Goal: Task Accomplishment & Management: Complete application form

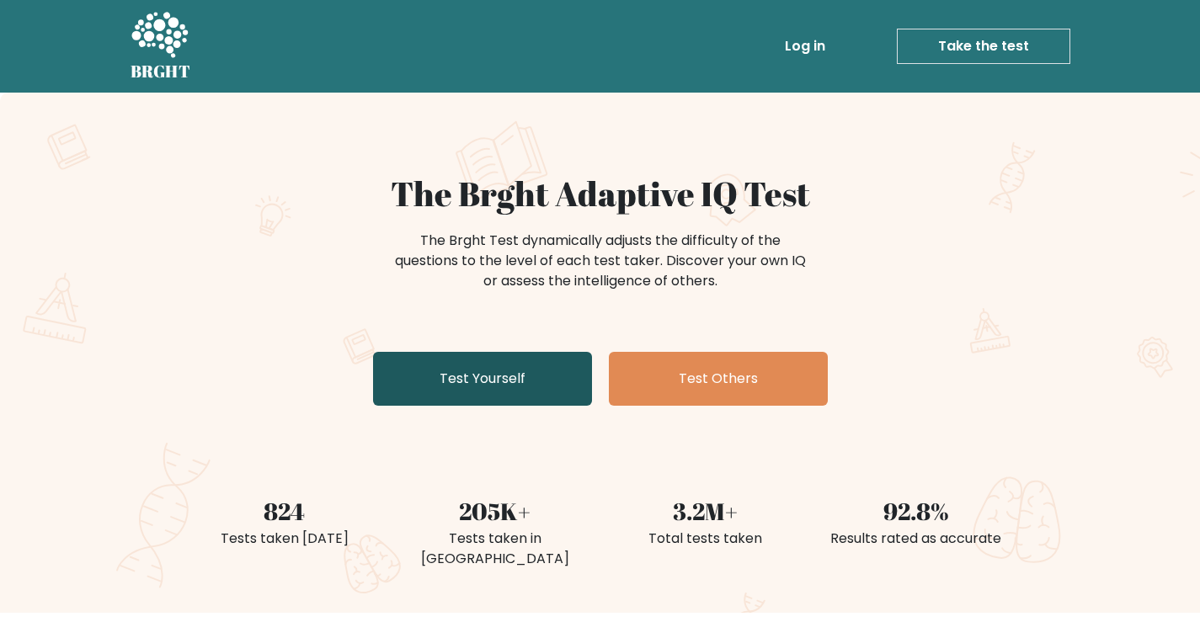
click at [533, 383] on link "Test Yourself" at bounding box center [482, 379] width 219 height 54
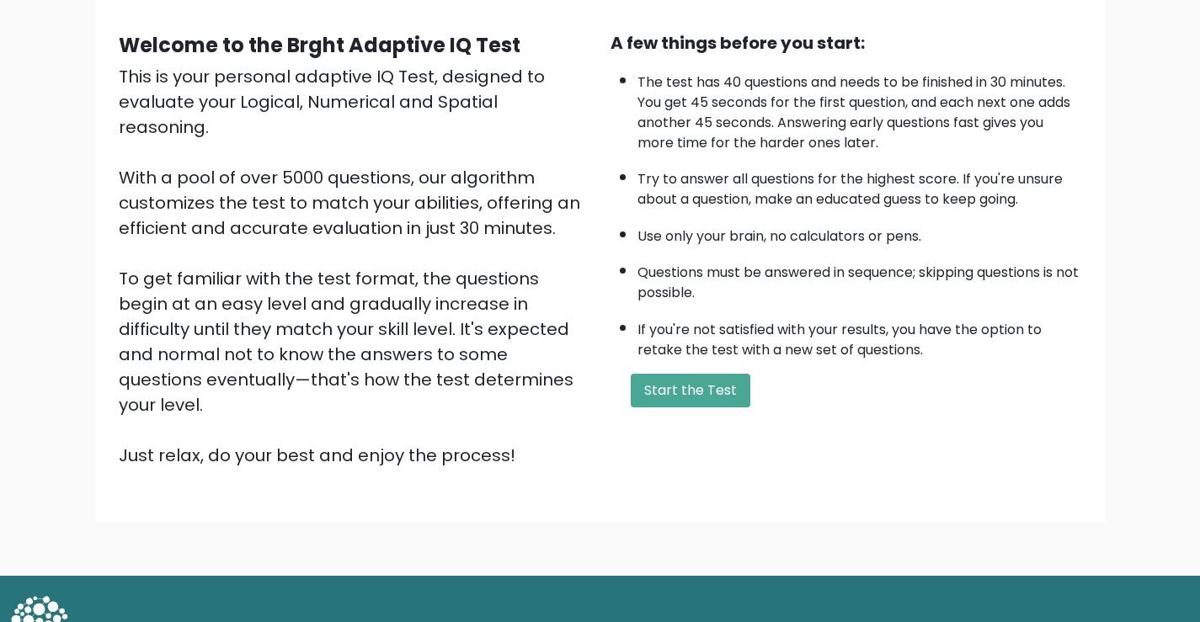
scroll to position [149, 0]
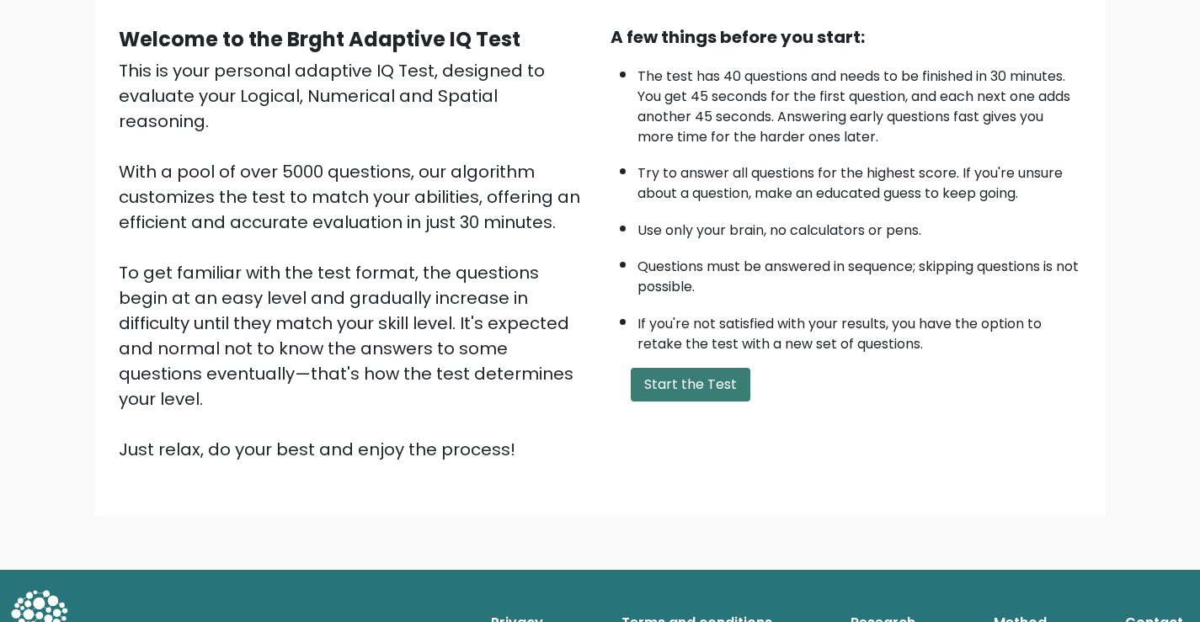
click at [733, 376] on button "Start the Test" at bounding box center [691, 385] width 120 height 34
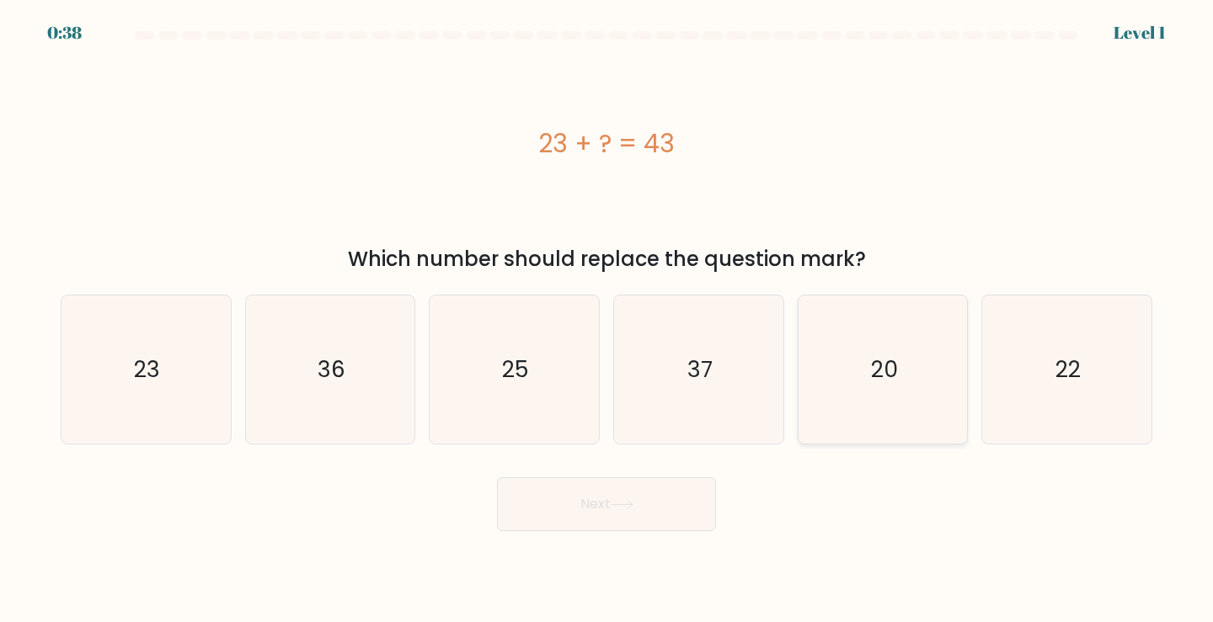
click at [869, 393] on icon "20" at bounding box center [883, 370] width 149 height 149
click at [607, 320] on input "e. 20" at bounding box center [606, 316] width 1 height 8
radio input "true"
click at [639, 495] on button "Next" at bounding box center [606, 505] width 219 height 54
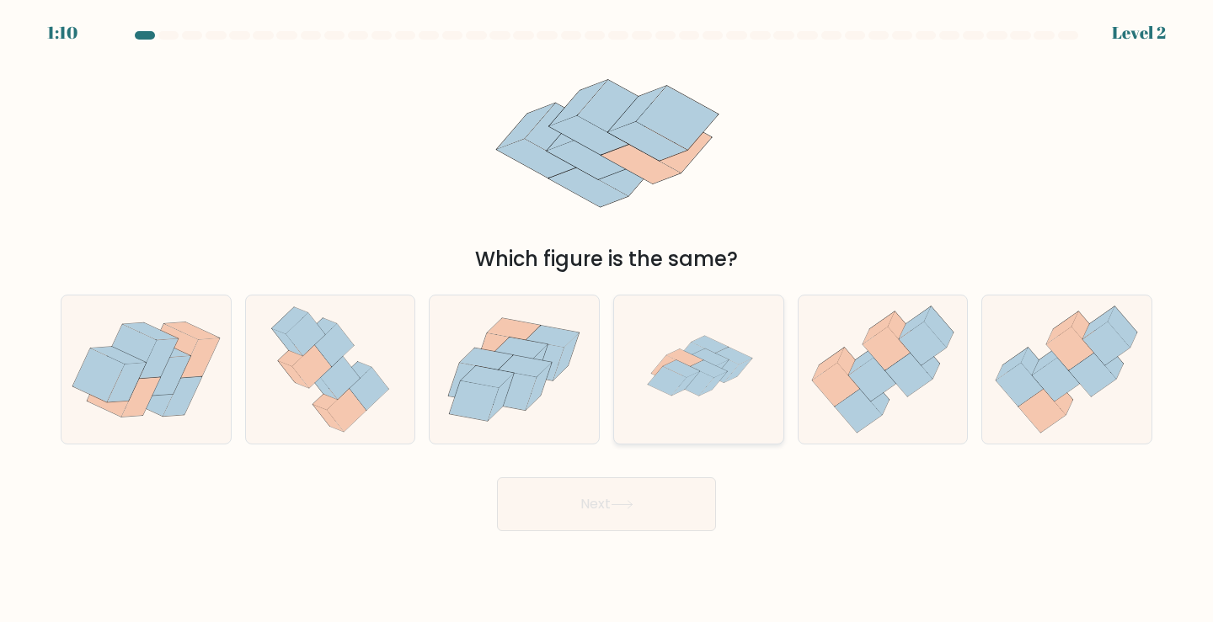
click at [676, 351] on icon at bounding box center [677, 366] width 52 height 35
click at [607, 320] on input "d." at bounding box center [606, 316] width 1 height 8
radio input "true"
click at [659, 512] on button "Next" at bounding box center [606, 505] width 219 height 54
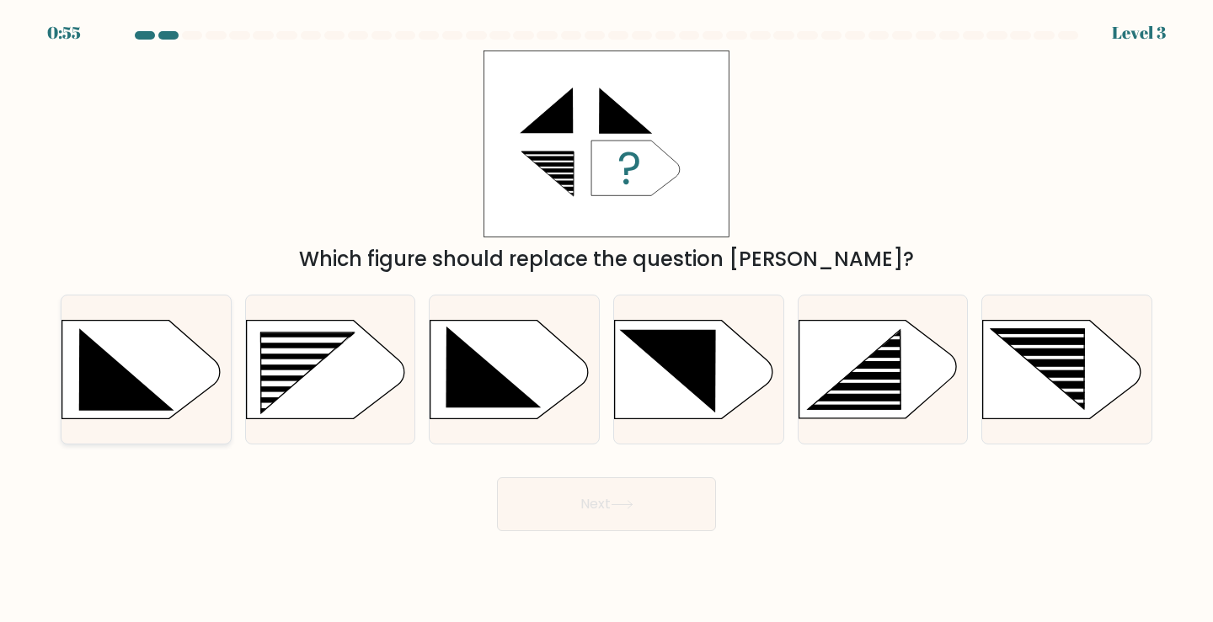
click at [134, 381] on icon at bounding box center [126, 369] width 95 height 83
click at [606, 320] on input "a." at bounding box center [606, 316] width 1 height 8
radio input "true"
click at [634, 512] on button "Next" at bounding box center [606, 505] width 219 height 54
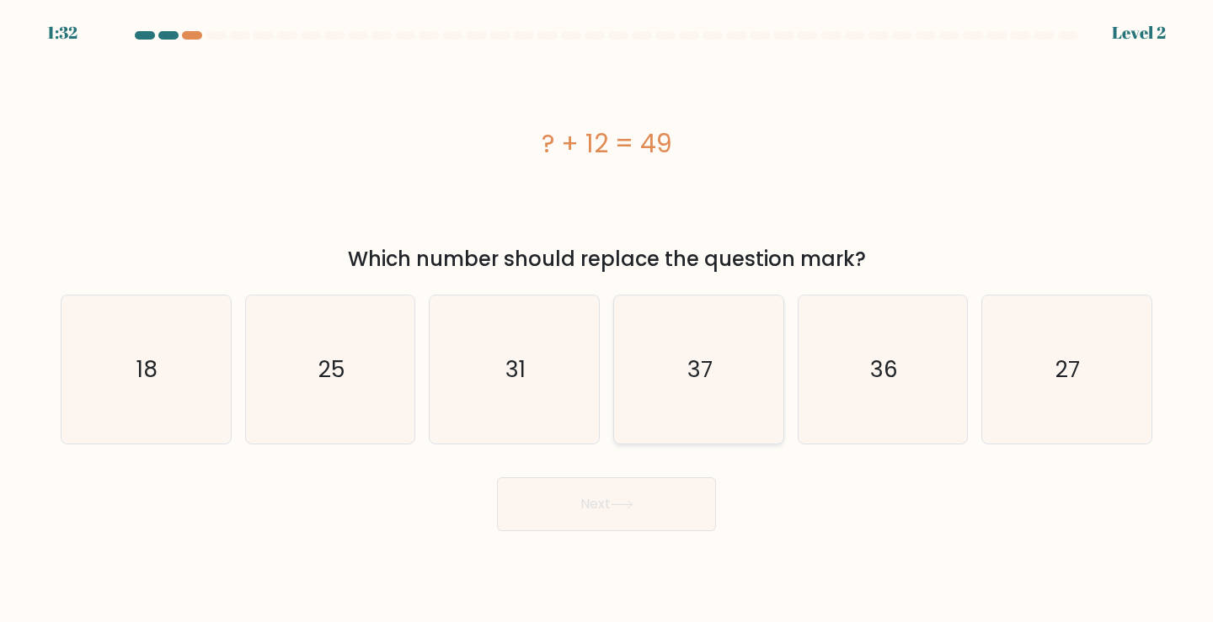
click at [725, 349] on icon "37" at bounding box center [698, 370] width 149 height 149
click at [607, 320] on input "d. 37" at bounding box center [606, 316] width 1 height 8
radio input "true"
click at [617, 492] on button "Next" at bounding box center [606, 505] width 219 height 54
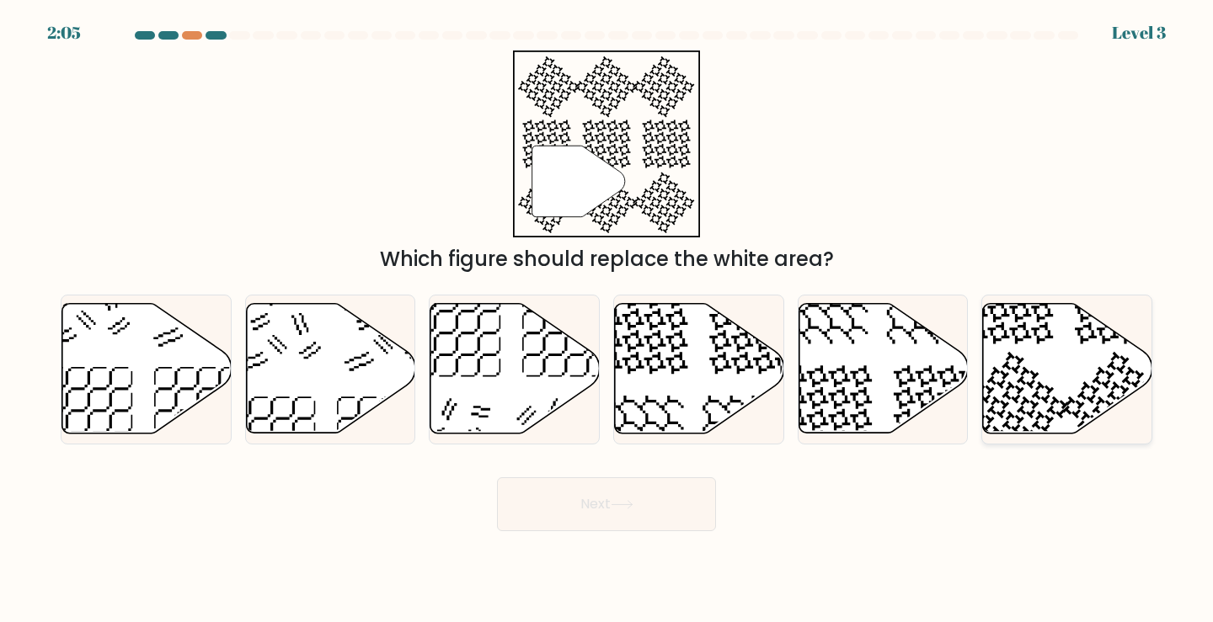
click at [1055, 366] on icon at bounding box center [1067, 369] width 169 height 130
click at [607, 320] on input "f." at bounding box center [606, 316] width 1 height 8
radio input "true"
click at [666, 509] on button "Next" at bounding box center [606, 505] width 219 height 54
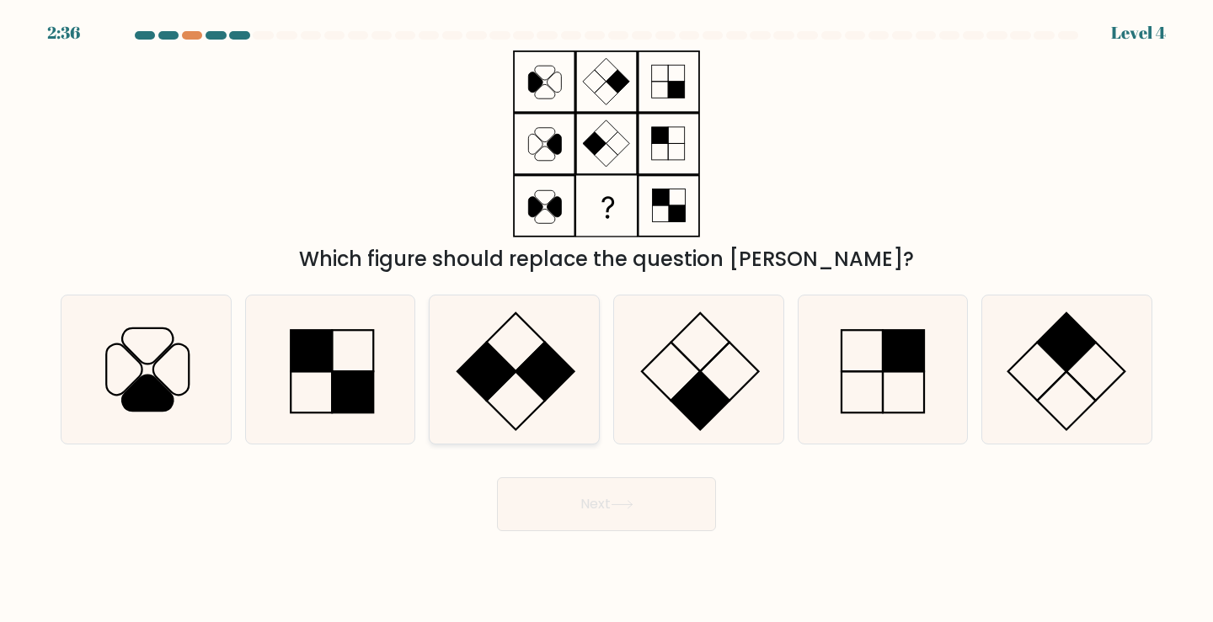
click at [511, 352] on icon at bounding box center [514, 370] width 149 height 149
click at [606, 320] on input "c." at bounding box center [606, 316] width 1 height 8
radio input "true"
click at [647, 512] on button "Next" at bounding box center [606, 505] width 219 height 54
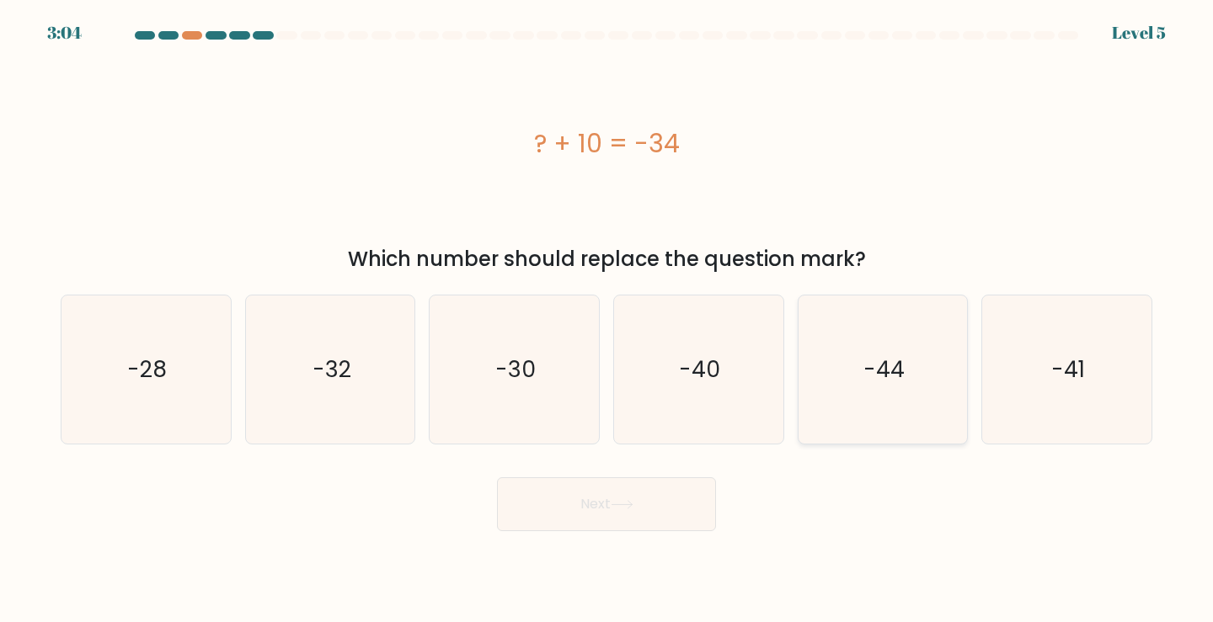
click at [890, 376] on text "-44" at bounding box center [883, 369] width 41 height 31
click at [607, 320] on input "e. -44" at bounding box center [606, 316] width 1 height 8
radio input "true"
click at [638, 521] on button "Next" at bounding box center [606, 505] width 219 height 54
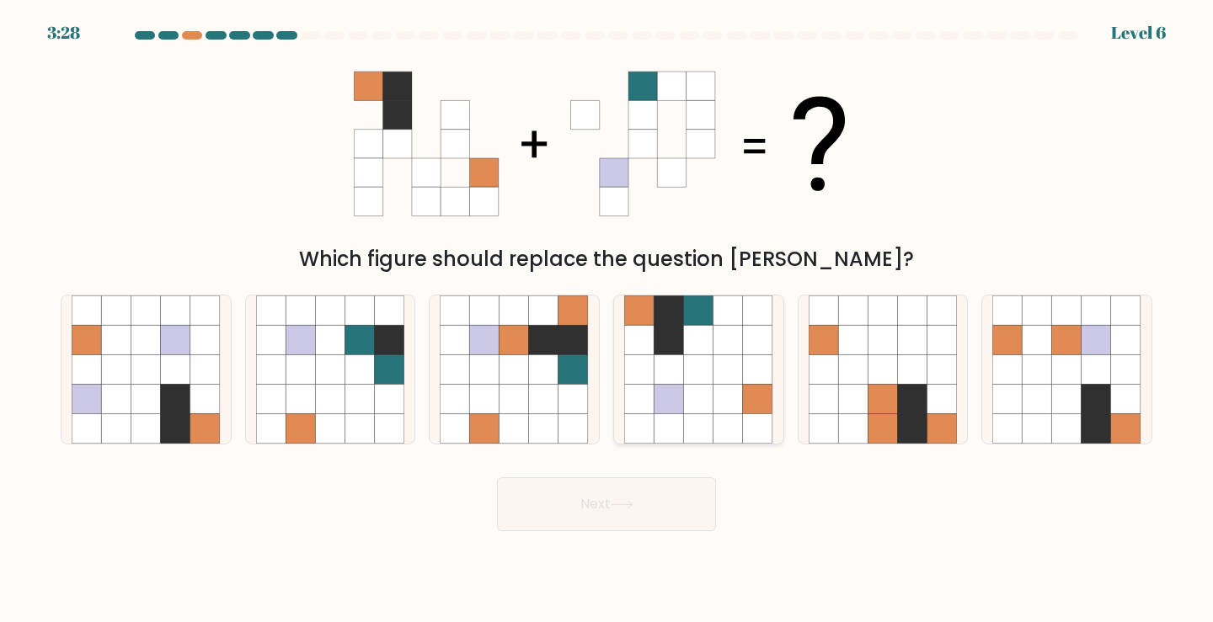
click at [691, 390] on icon at bounding box center [698, 399] width 29 height 29
click at [607, 320] on input "d." at bounding box center [606, 316] width 1 height 8
radio input "true"
click at [654, 526] on button "Next" at bounding box center [606, 505] width 219 height 54
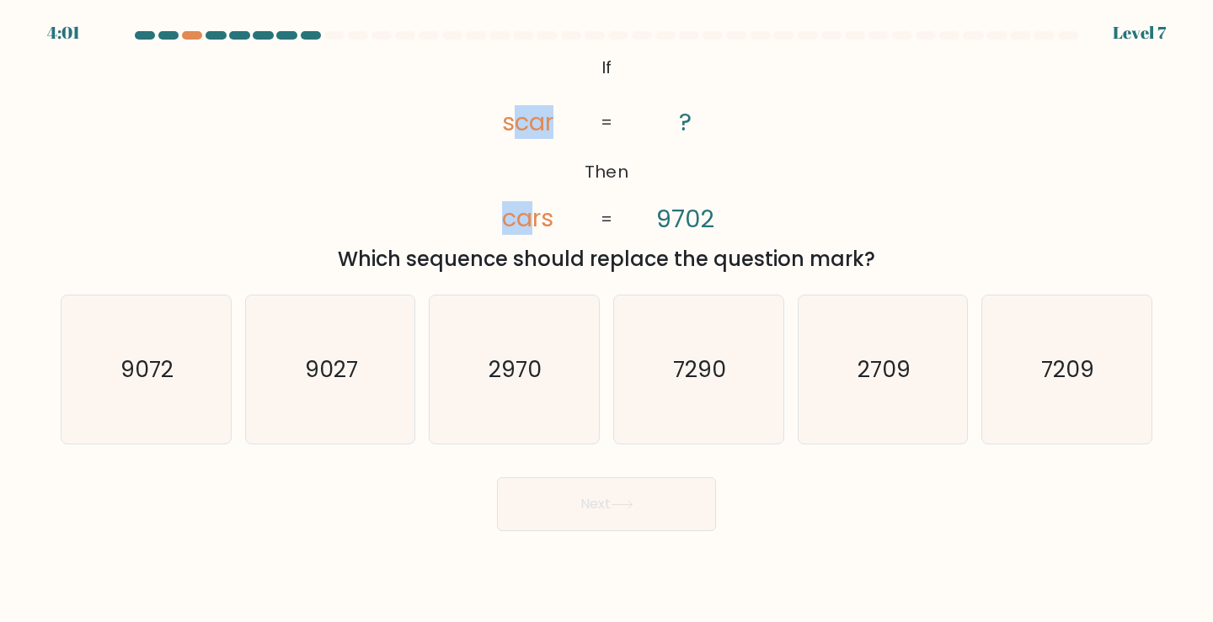
drag, startPoint x: 510, startPoint y: 86, endPoint x: 526, endPoint y: 206, distance: 121.6
click at [526, 206] on icon "@import url('https://fonts.googleapis.com/css?family=Abril+Fatface:400,100,100i…" at bounding box center [606, 144] width 303 height 187
click at [571, 60] on icon "@import url('https://fonts.googleapis.com/css?family=Abril+Fatface:400,100,100i…" at bounding box center [606, 144] width 303 height 187
drag, startPoint x: 878, startPoint y: 376, endPoint x: 846, endPoint y: 385, distance: 34.1
click at [877, 376] on text "2709" at bounding box center [883, 369] width 53 height 31
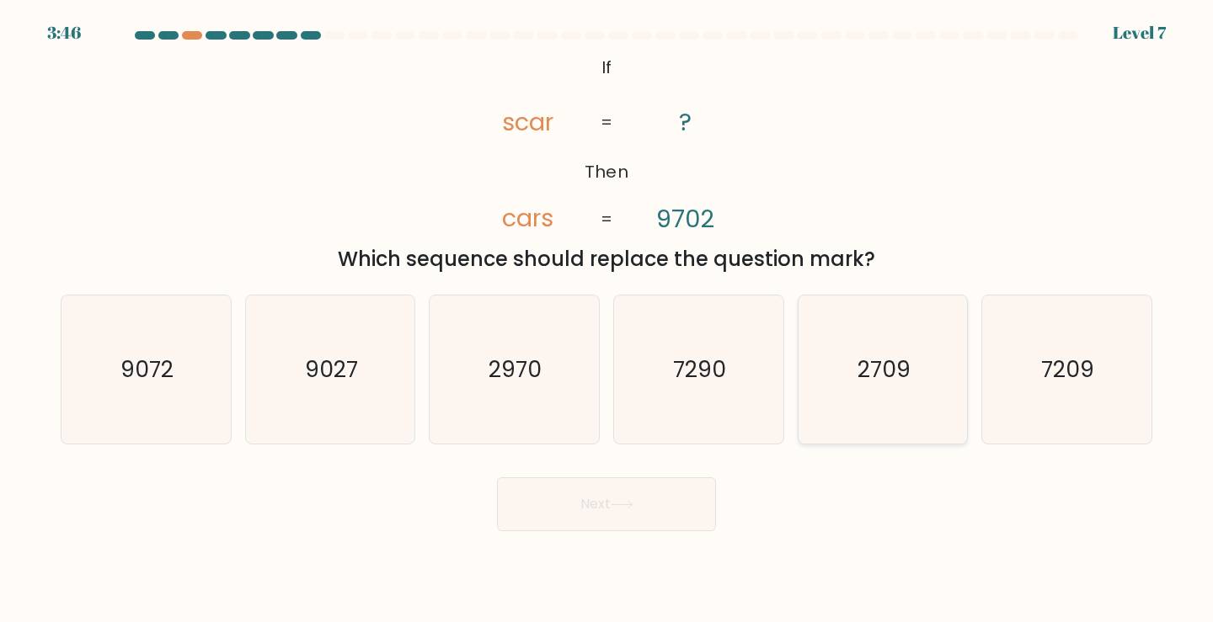
click at [607, 320] on input "e. 2709" at bounding box center [606, 316] width 1 height 8
radio input "true"
click at [669, 510] on button "Next" at bounding box center [606, 505] width 219 height 54
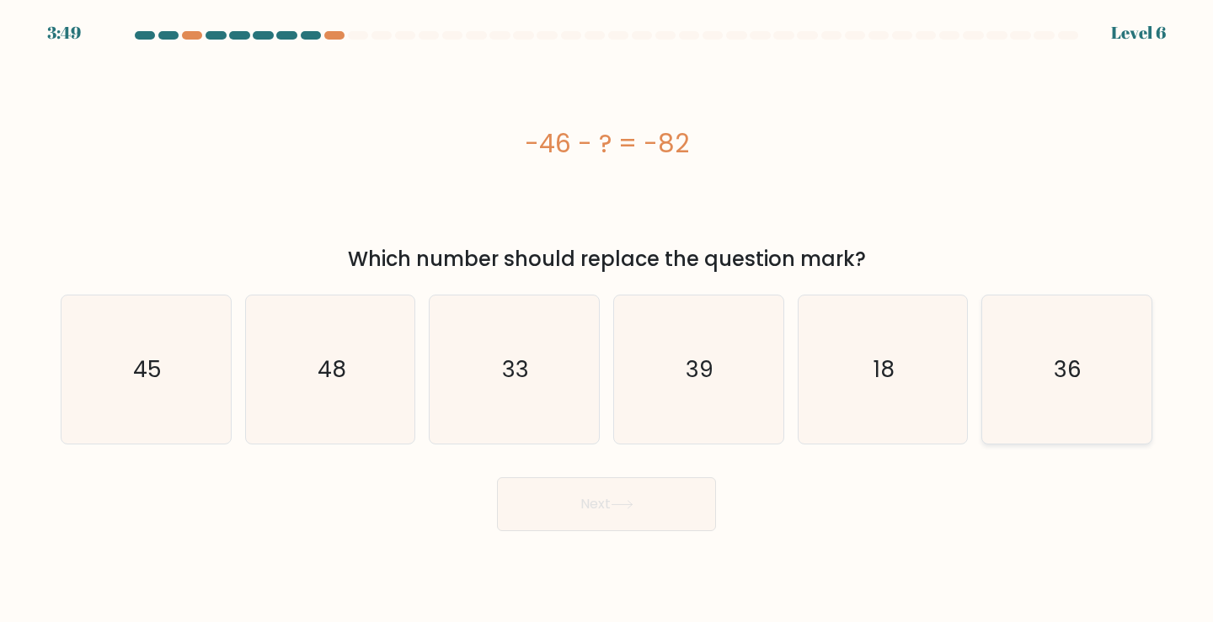
click at [1044, 361] on icon "36" at bounding box center [1066, 370] width 149 height 149
click at [607, 320] on input "f. 36" at bounding box center [606, 316] width 1 height 8
radio input "true"
click at [646, 523] on button "Next" at bounding box center [606, 505] width 219 height 54
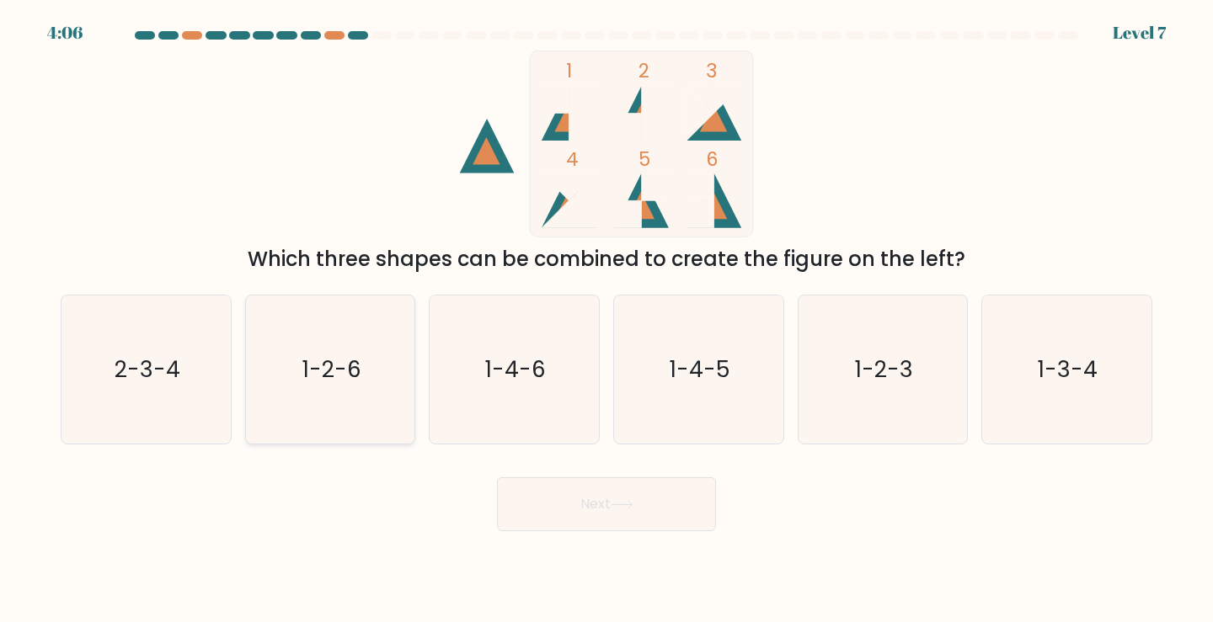
click at [369, 372] on icon "1-2-6" at bounding box center [330, 370] width 149 height 149
click at [606, 320] on input "b. 1-2-6" at bounding box center [606, 316] width 1 height 8
radio input "true"
click at [602, 508] on button "Next" at bounding box center [606, 505] width 219 height 54
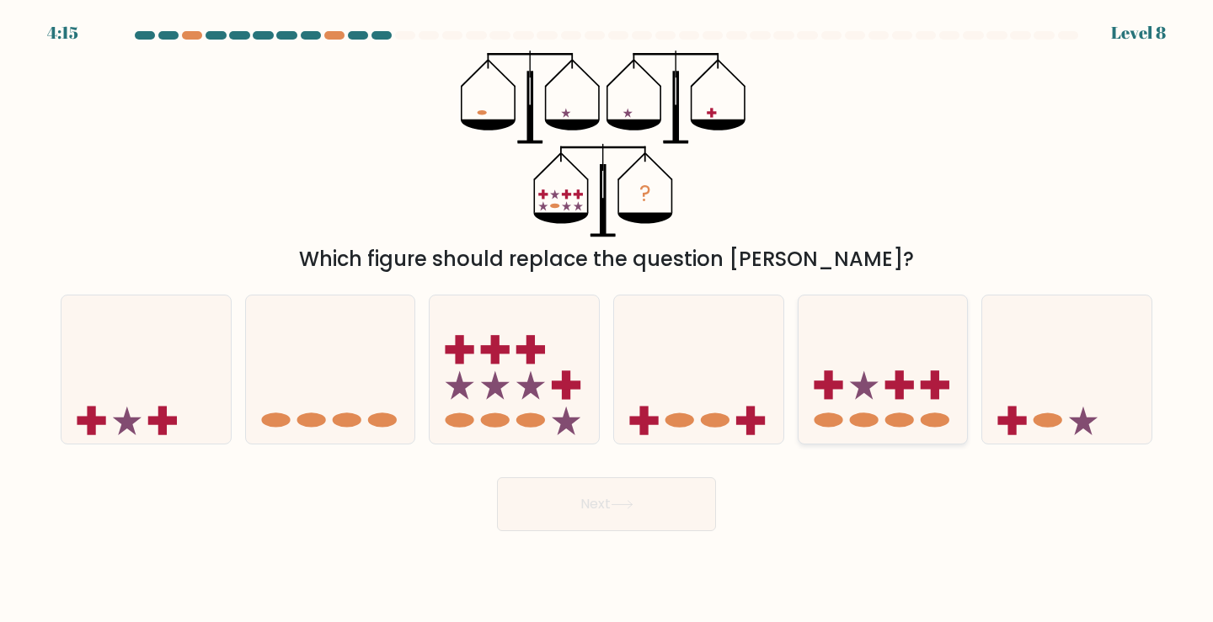
click at [921, 366] on icon at bounding box center [882, 370] width 169 height 140
click at [607, 320] on input "e." at bounding box center [606, 316] width 1 height 8
radio input "true"
click at [629, 494] on button "Next" at bounding box center [606, 505] width 219 height 54
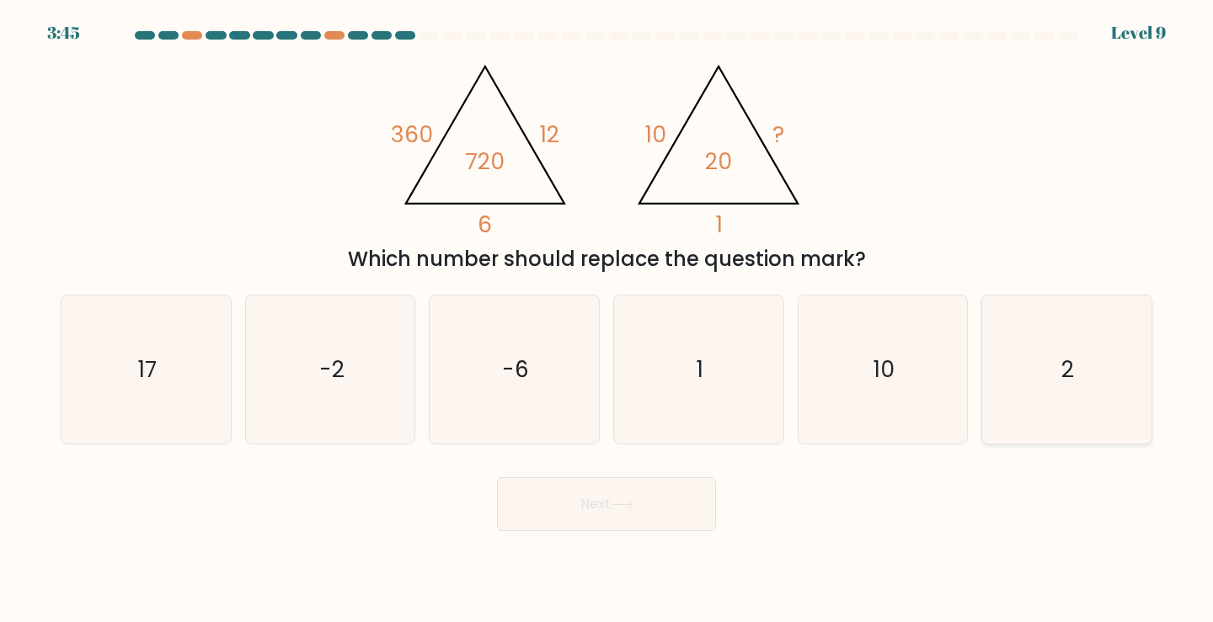
click at [1047, 368] on icon "2" at bounding box center [1066, 370] width 149 height 149
click at [607, 320] on input "f. 2" at bounding box center [606, 316] width 1 height 8
radio input "true"
click at [680, 489] on button "Next" at bounding box center [606, 505] width 219 height 54
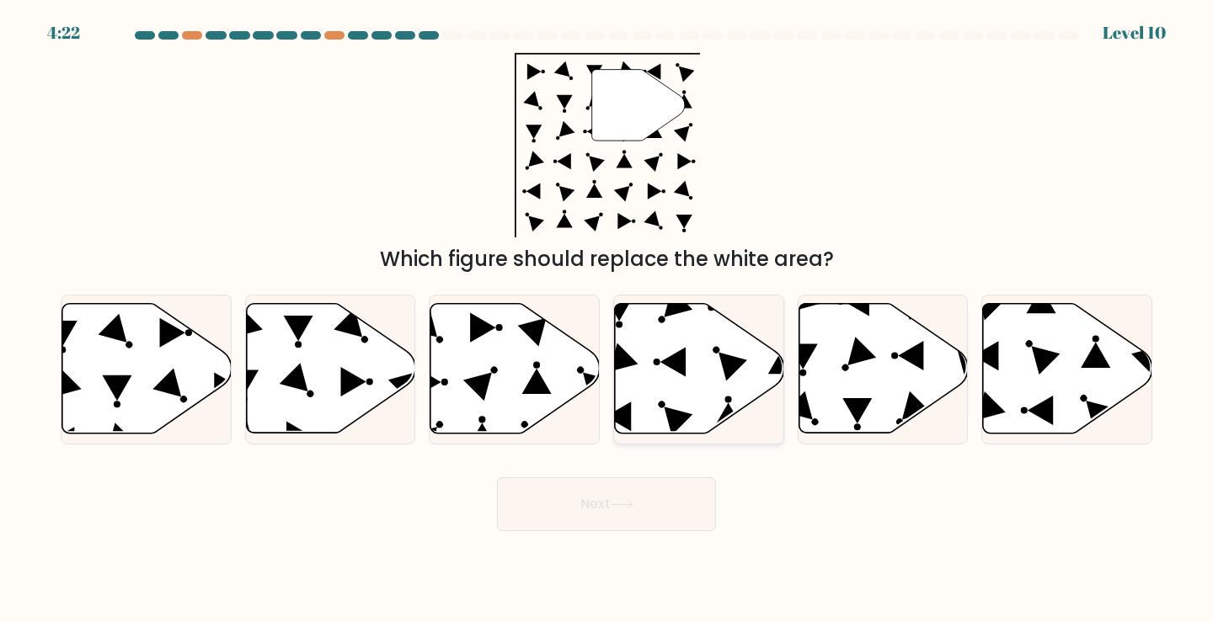
click at [654, 367] on icon at bounding box center [699, 369] width 169 height 130
click at [607, 320] on input "d." at bounding box center [606, 316] width 1 height 8
radio input "true"
click at [662, 505] on button "Next" at bounding box center [606, 505] width 219 height 54
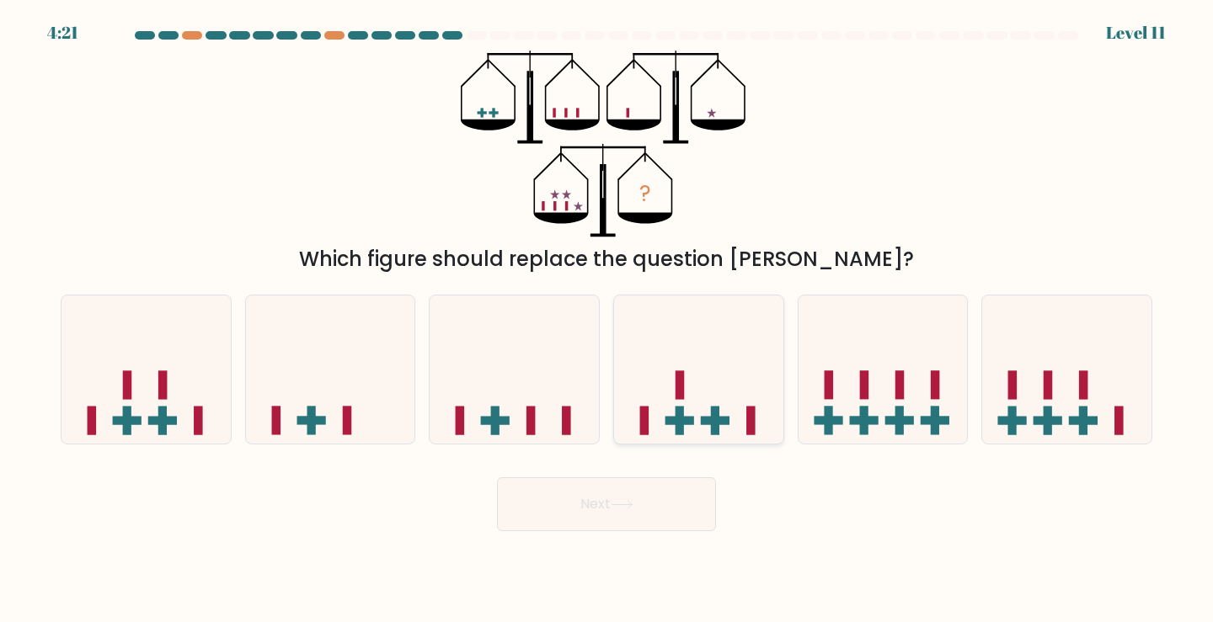
click at [666, 419] on icon at bounding box center [698, 370] width 169 height 140
click at [607, 320] on input "d." at bounding box center [606, 316] width 1 height 8
radio input "true"
click at [597, 516] on button "Next" at bounding box center [606, 505] width 219 height 54
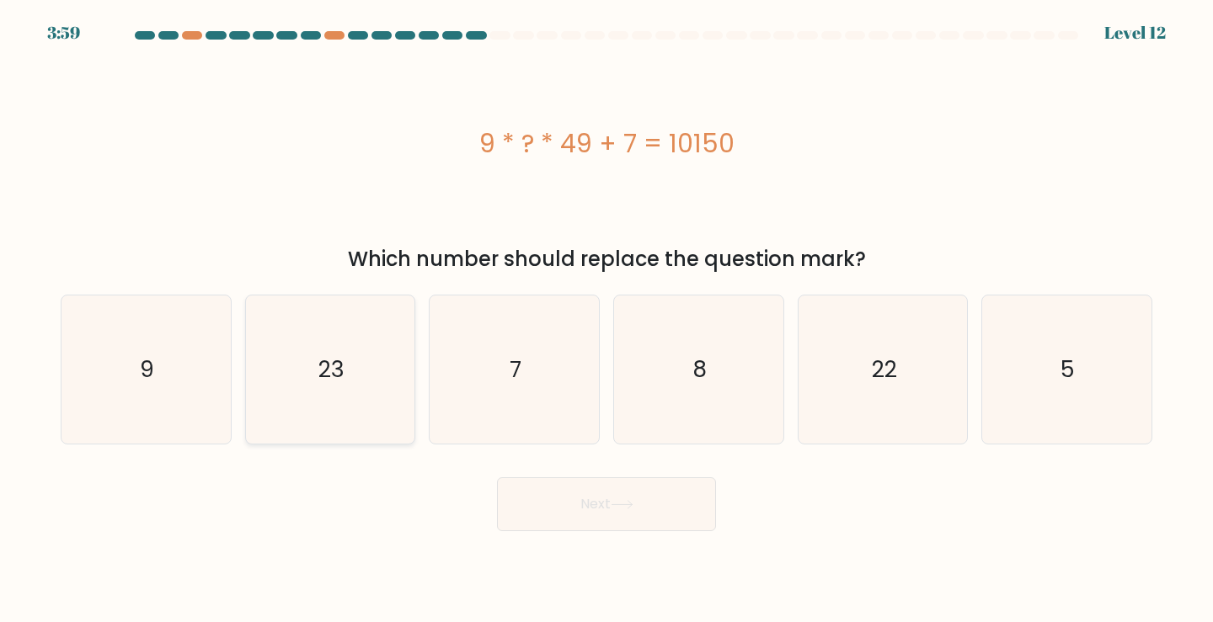
click at [335, 370] on text "23" at bounding box center [331, 369] width 26 height 31
click at [606, 320] on input "b. 23" at bounding box center [606, 316] width 1 height 8
radio input "true"
click at [598, 494] on button "Next" at bounding box center [606, 505] width 219 height 54
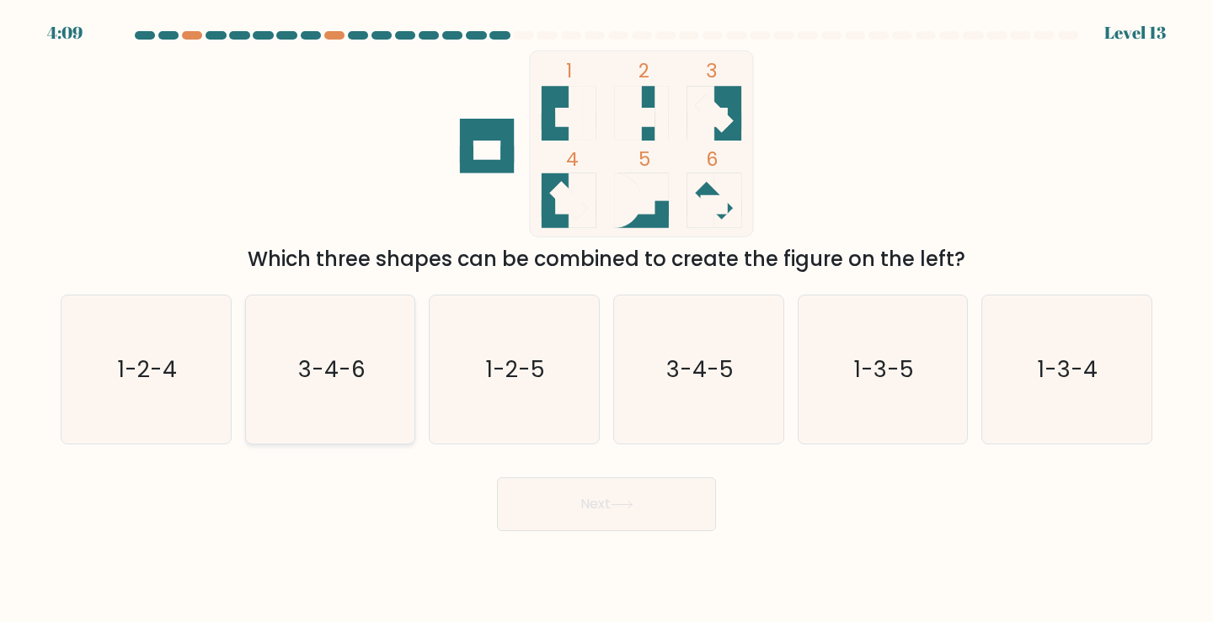
click at [364, 339] on icon "3-4-6" at bounding box center [330, 370] width 149 height 149
click at [606, 320] on input "b. 3-4-6" at bounding box center [606, 316] width 1 height 8
radio input "true"
drag, startPoint x: 620, startPoint y: 511, endPoint x: 621, endPoint y: 494, distance: 17.7
click at [620, 510] on button "Next" at bounding box center [606, 505] width 219 height 54
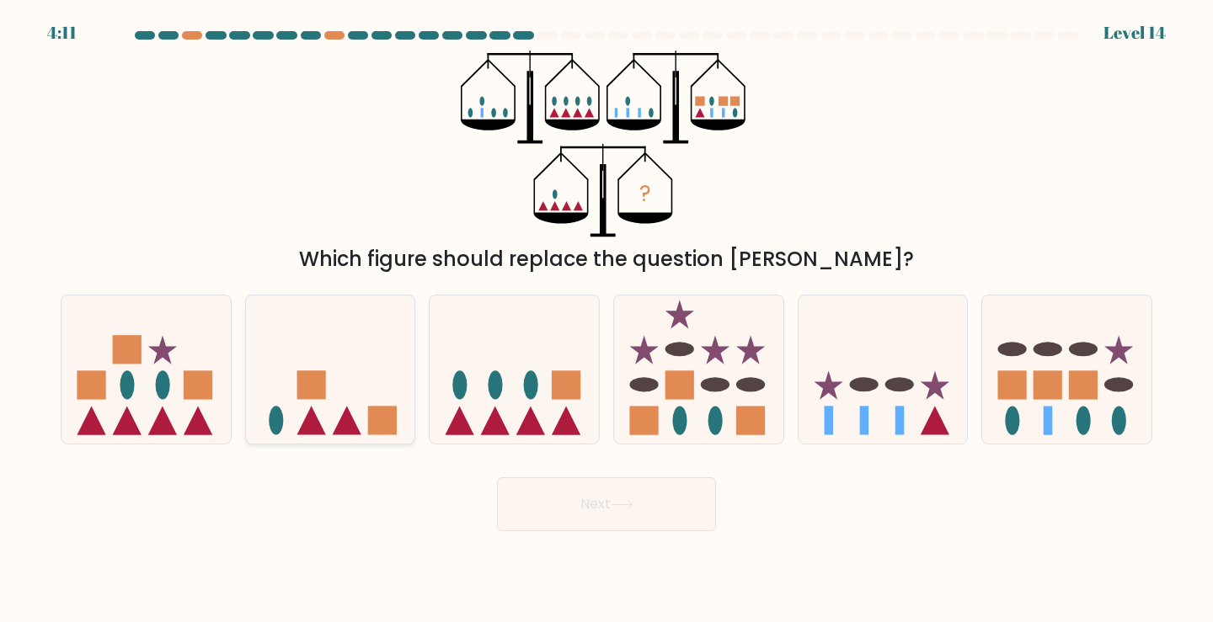
click at [348, 358] on icon at bounding box center [330, 370] width 169 height 140
click at [606, 320] on input "b." at bounding box center [606, 316] width 1 height 8
radio input "true"
click at [614, 484] on button "Next" at bounding box center [606, 505] width 219 height 54
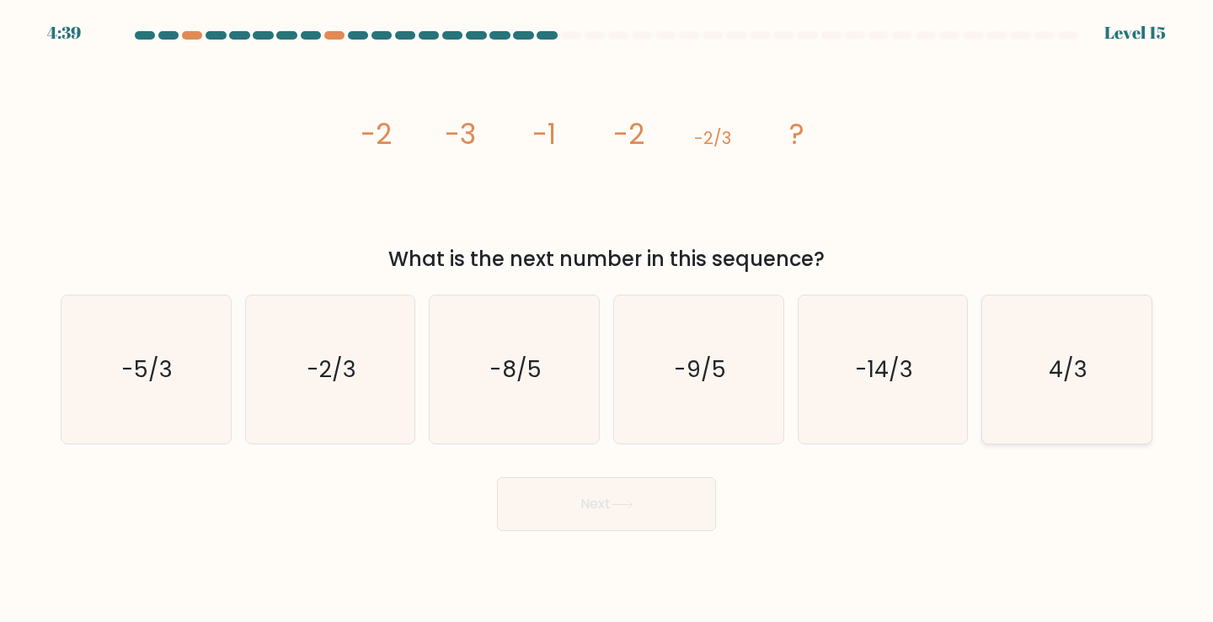
click at [1115, 384] on icon "4/3" at bounding box center [1066, 370] width 149 height 149
click at [607, 320] on input "f. 4/3" at bounding box center [606, 316] width 1 height 8
radio input "true"
click at [595, 519] on button "Next" at bounding box center [606, 505] width 219 height 54
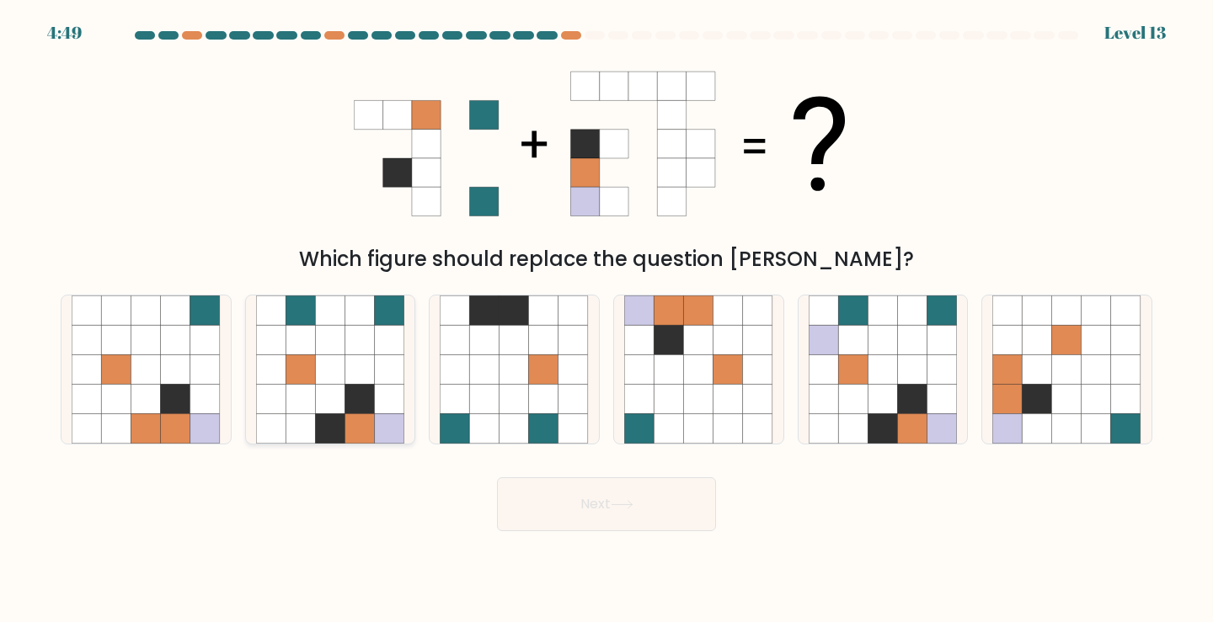
click at [342, 373] on icon at bounding box center [329, 369] width 29 height 29
click at [606, 320] on input "b." at bounding box center [606, 316] width 1 height 8
radio input "true"
click at [618, 530] on button "Next" at bounding box center [606, 505] width 219 height 54
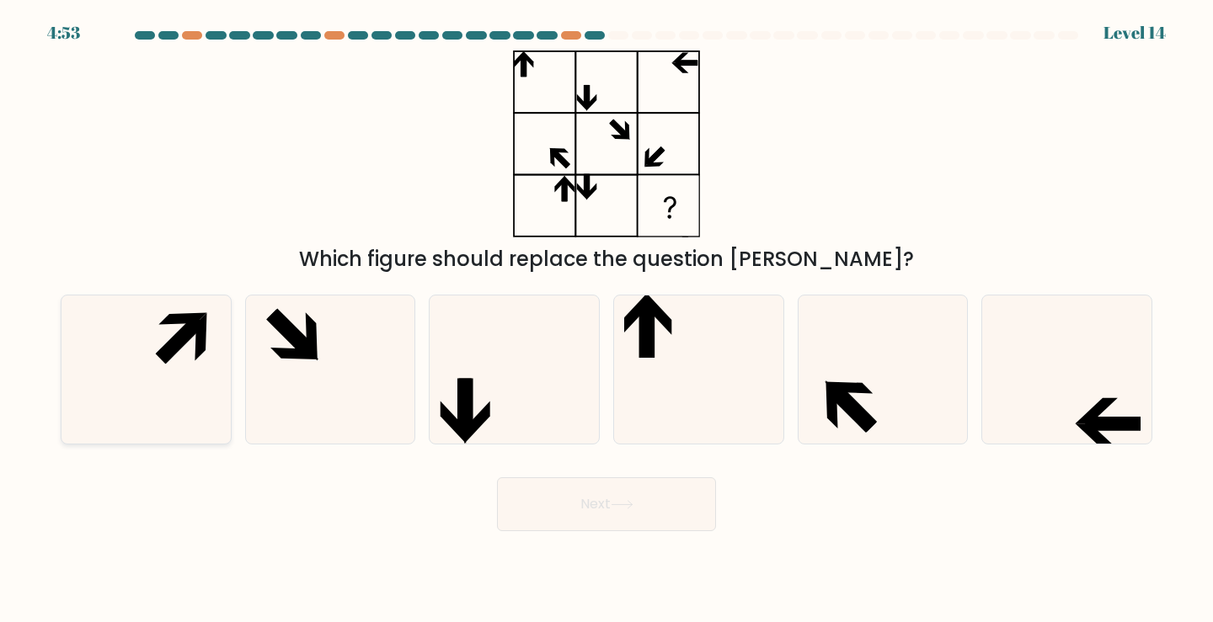
click at [111, 414] on icon at bounding box center [146, 370] width 149 height 149
click at [606, 320] on input "a." at bounding box center [606, 316] width 1 height 8
radio input "true"
click at [546, 504] on button "Next" at bounding box center [606, 505] width 219 height 54
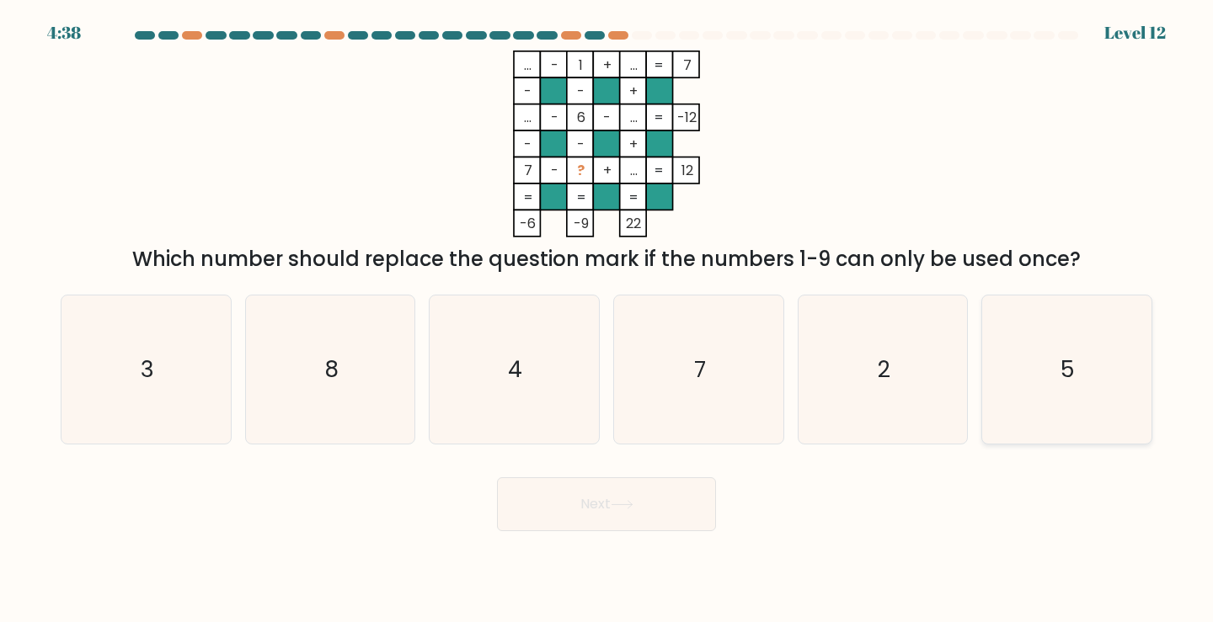
click at [1041, 328] on icon "5" at bounding box center [1066, 370] width 149 height 149
click at [607, 320] on input "f. 5" at bounding box center [606, 316] width 1 height 8
radio input "true"
click at [618, 516] on button "Next" at bounding box center [606, 505] width 219 height 54
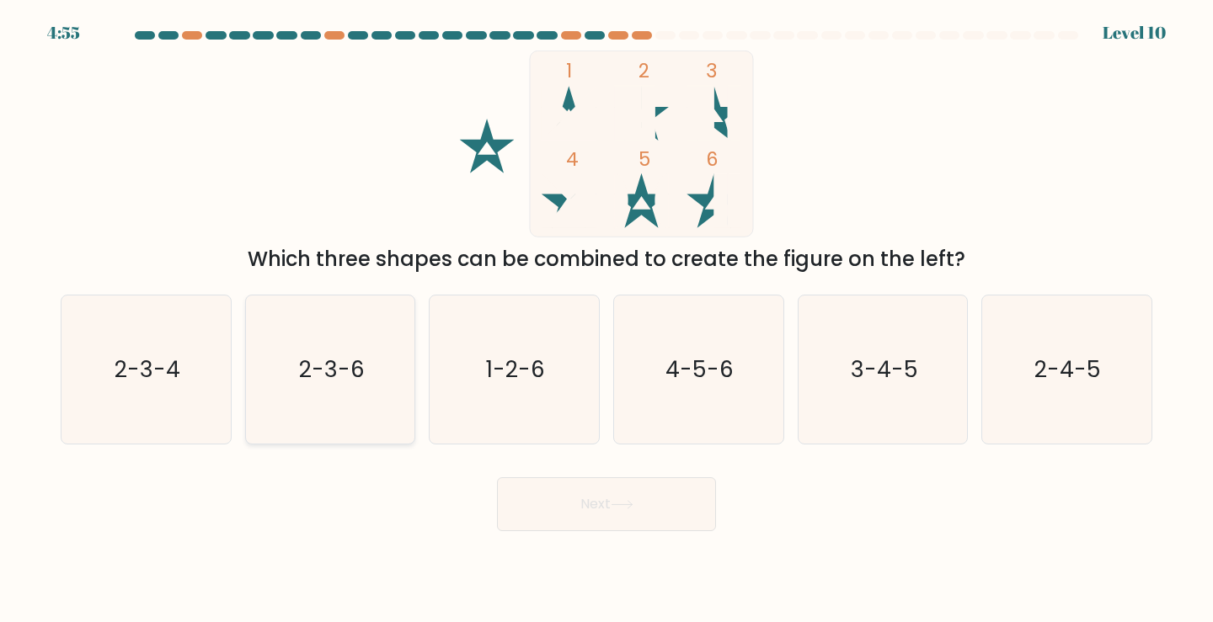
click at [374, 346] on icon "2-3-6" at bounding box center [330, 370] width 149 height 149
click at [606, 320] on input "b. 2-3-6" at bounding box center [606, 316] width 1 height 8
radio input "true"
click at [584, 508] on button "Next" at bounding box center [606, 505] width 219 height 54
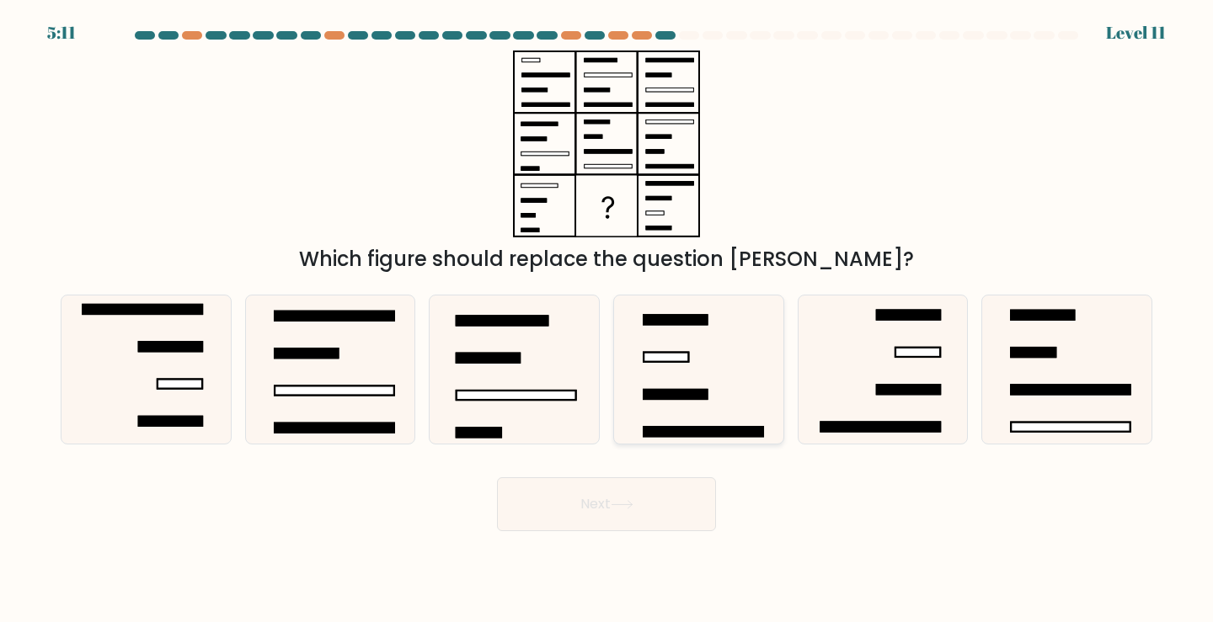
click at [666, 376] on icon at bounding box center [698, 370] width 149 height 149
click at [607, 320] on input "d." at bounding box center [606, 316] width 1 height 8
radio input "true"
click at [635, 498] on button "Next" at bounding box center [606, 505] width 219 height 54
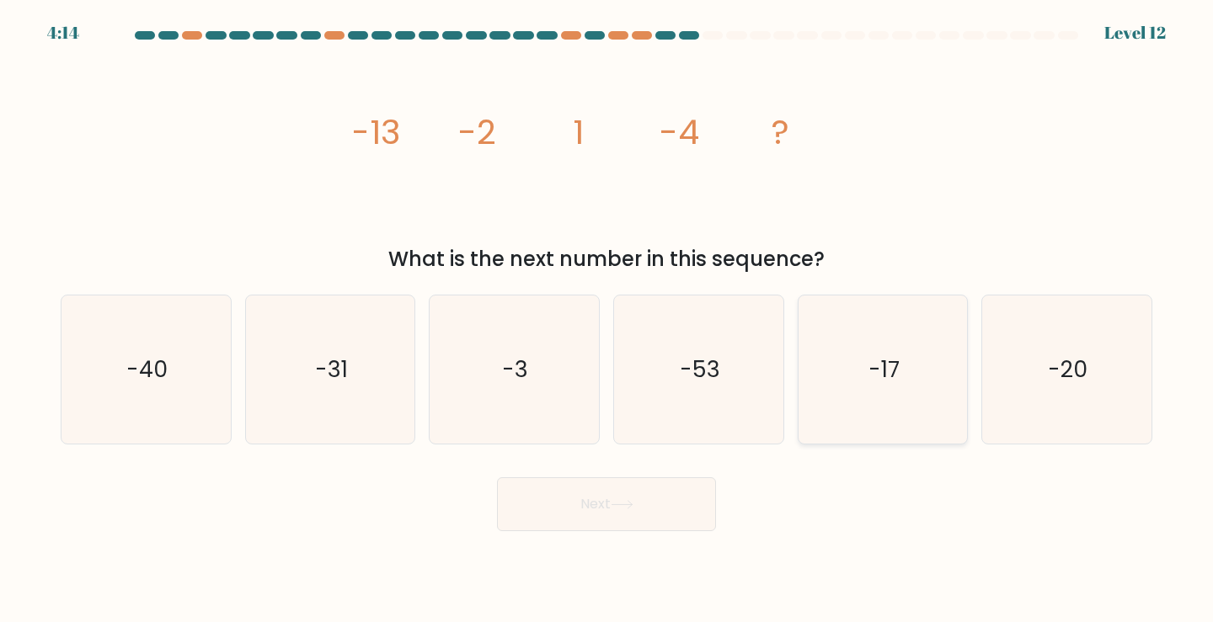
click at [839, 368] on icon "-17" at bounding box center [883, 370] width 149 height 149
click at [607, 320] on input "e. -17" at bounding box center [606, 316] width 1 height 8
radio input "true"
click at [625, 505] on icon at bounding box center [621, 505] width 20 height 8
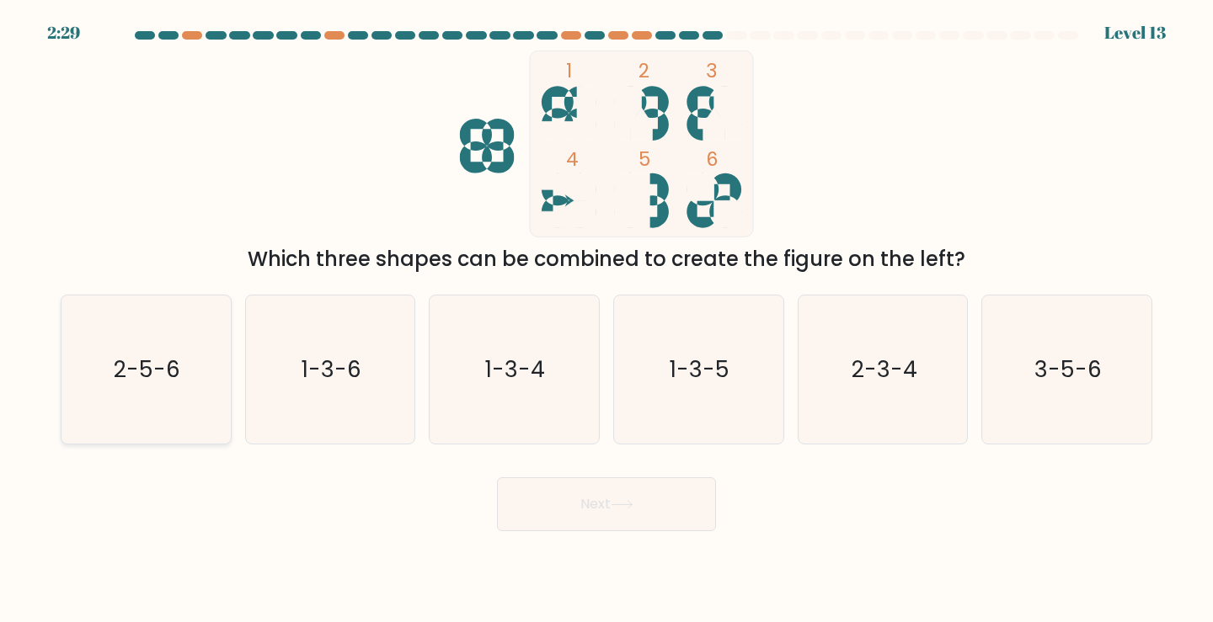
click at [115, 413] on icon "2-5-6" at bounding box center [146, 370] width 149 height 149
click at [606, 320] on input "a. 2-5-6" at bounding box center [606, 316] width 1 height 8
radio input "true"
click at [617, 504] on icon at bounding box center [622, 504] width 23 height 9
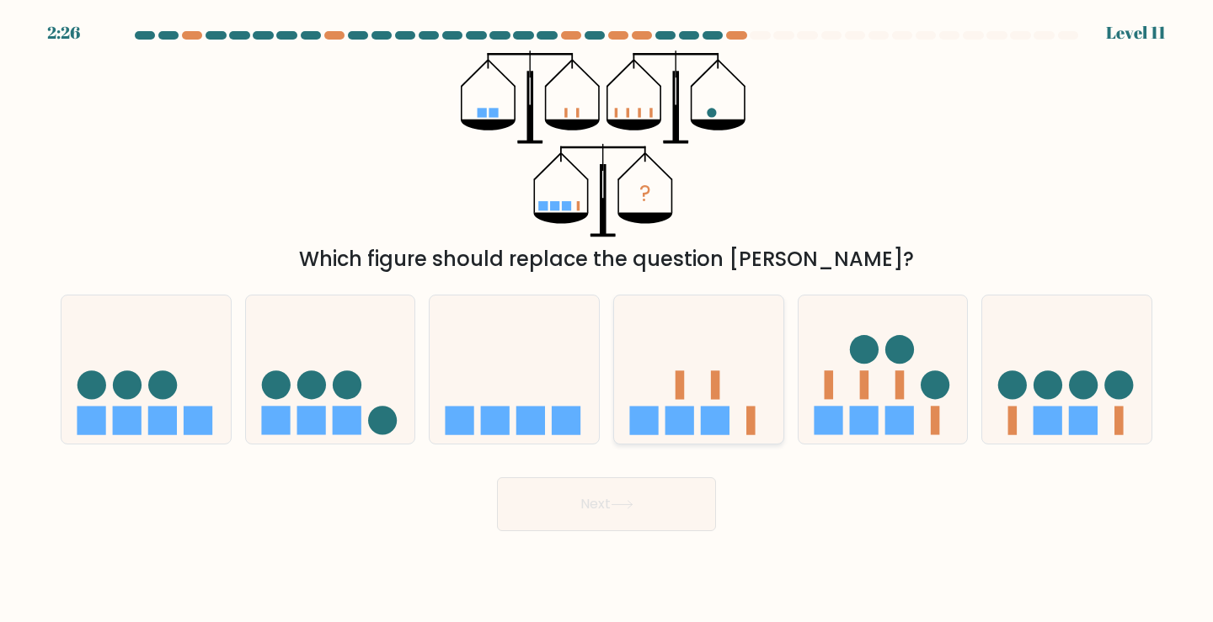
click at [691, 420] on rect at bounding box center [679, 421] width 29 height 29
click at [607, 320] on input "d." at bounding box center [606, 316] width 1 height 8
radio input "true"
click at [671, 505] on button "Next" at bounding box center [606, 505] width 219 height 54
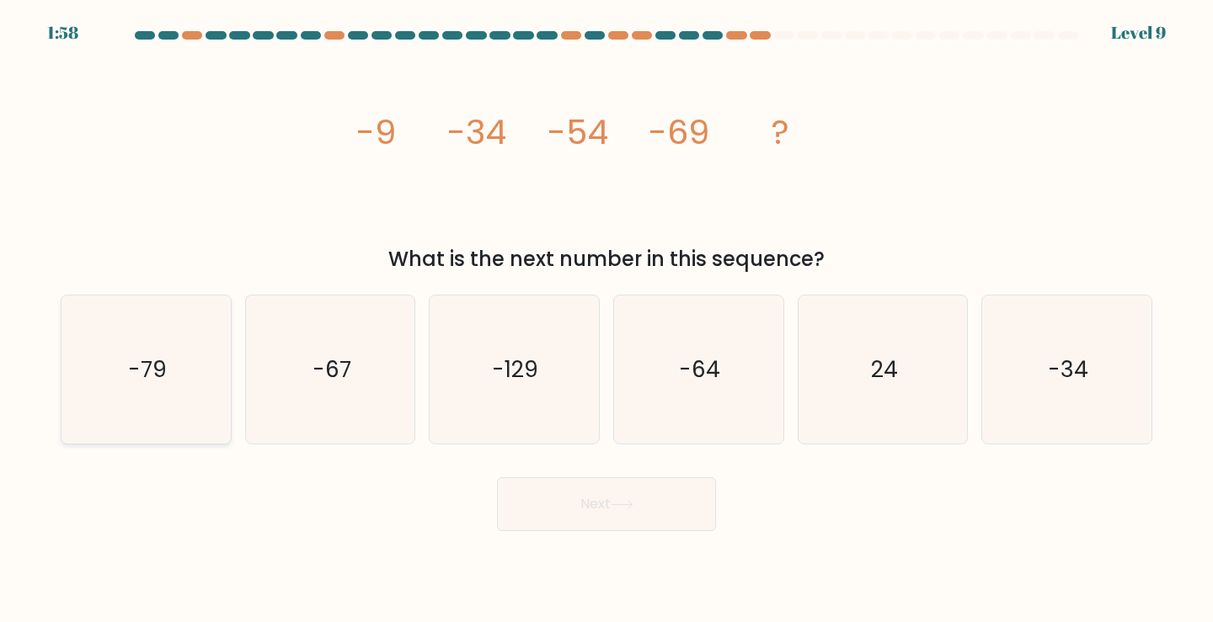
click at [188, 364] on icon "-79" at bounding box center [146, 370] width 149 height 149
click at [606, 320] on input "a. -79" at bounding box center [606, 316] width 1 height 8
radio input "true"
click at [579, 508] on button "Next" at bounding box center [606, 505] width 219 height 54
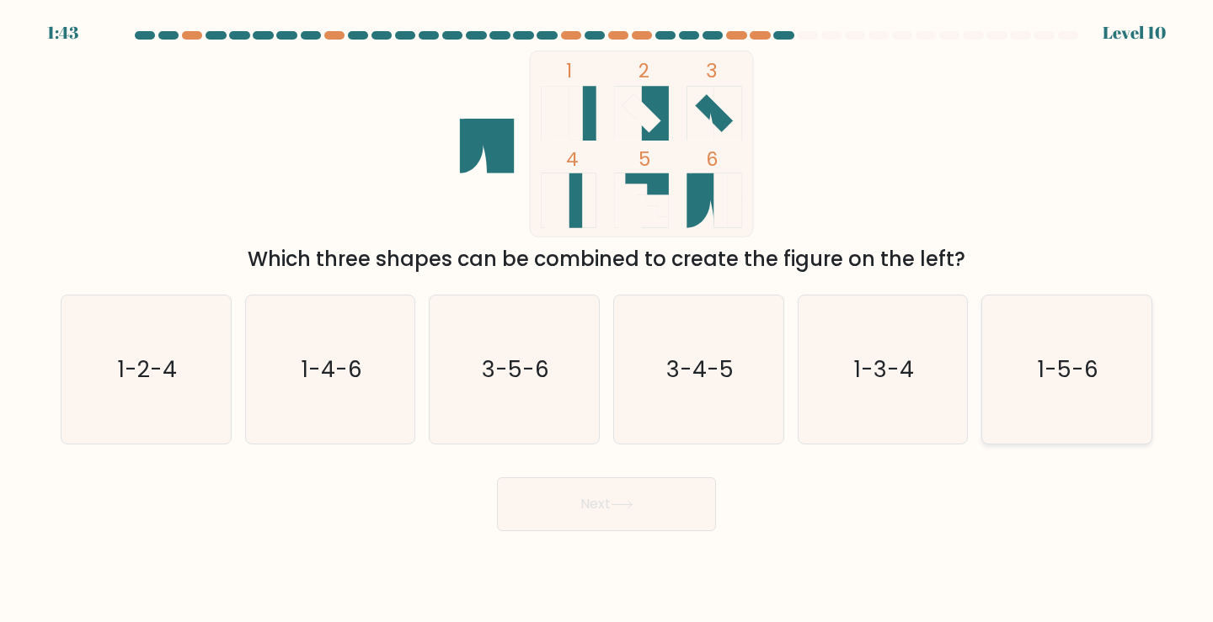
click at [1086, 385] on icon "1-5-6" at bounding box center [1066, 370] width 149 height 149
click at [607, 320] on input "f. 1-5-6" at bounding box center [606, 316] width 1 height 8
radio input "true"
click at [305, 358] on text "1-4-6" at bounding box center [332, 369] width 61 height 31
click at [606, 320] on input "b. 1-4-6" at bounding box center [606, 316] width 1 height 8
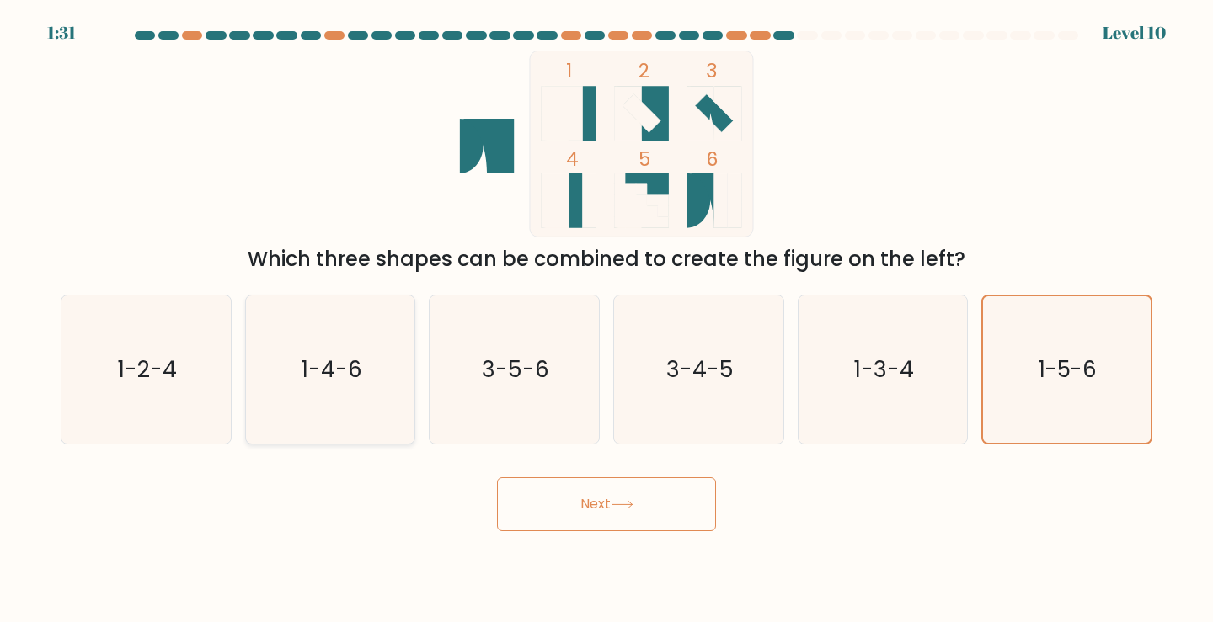
radio input "true"
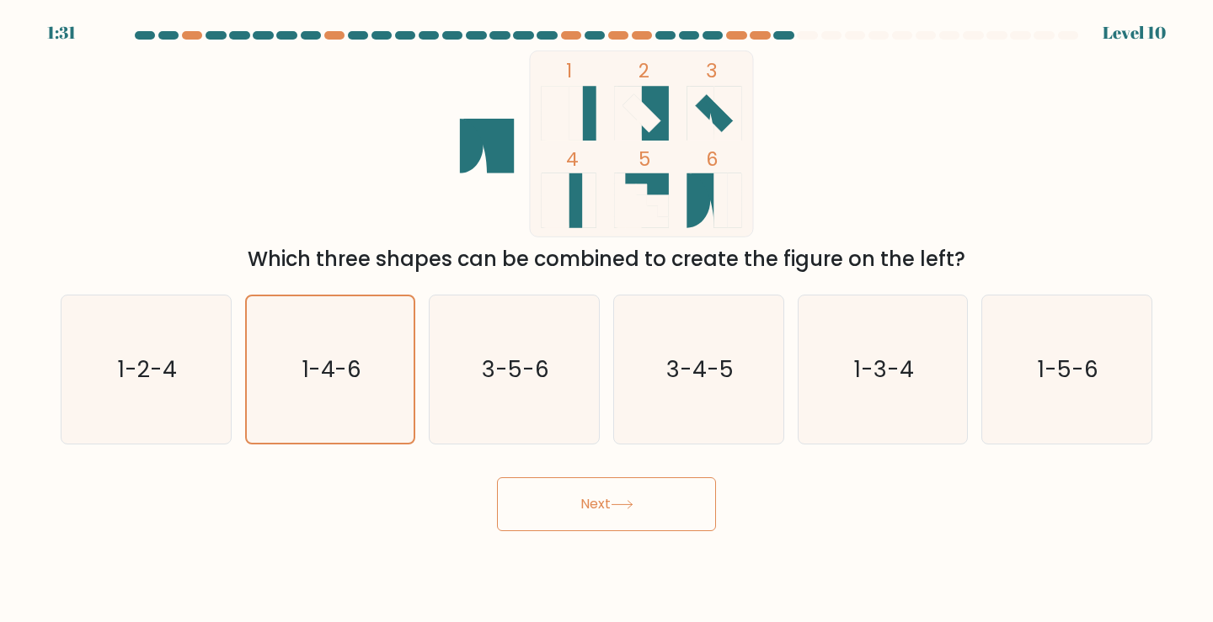
click at [579, 505] on button "Next" at bounding box center [606, 505] width 219 height 54
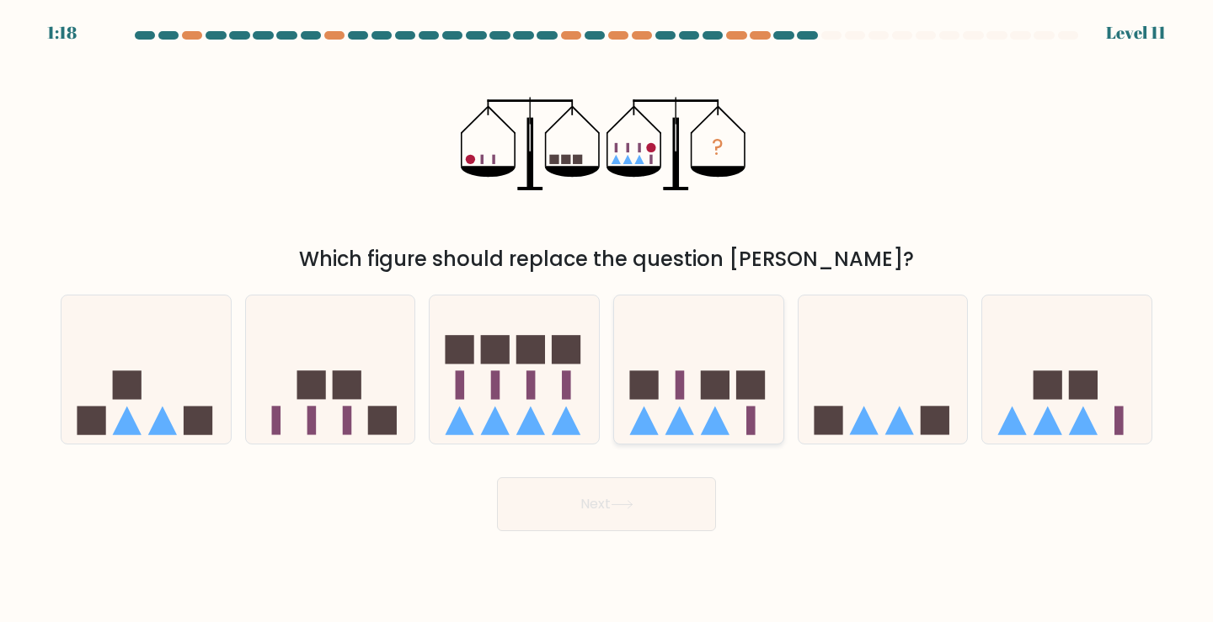
click at [706, 392] on rect at bounding box center [715, 385] width 29 height 29
click at [607, 320] on input "d." at bounding box center [606, 316] width 1 height 8
radio input "true"
click at [689, 495] on button "Next" at bounding box center [606, 505] width 219 height 54
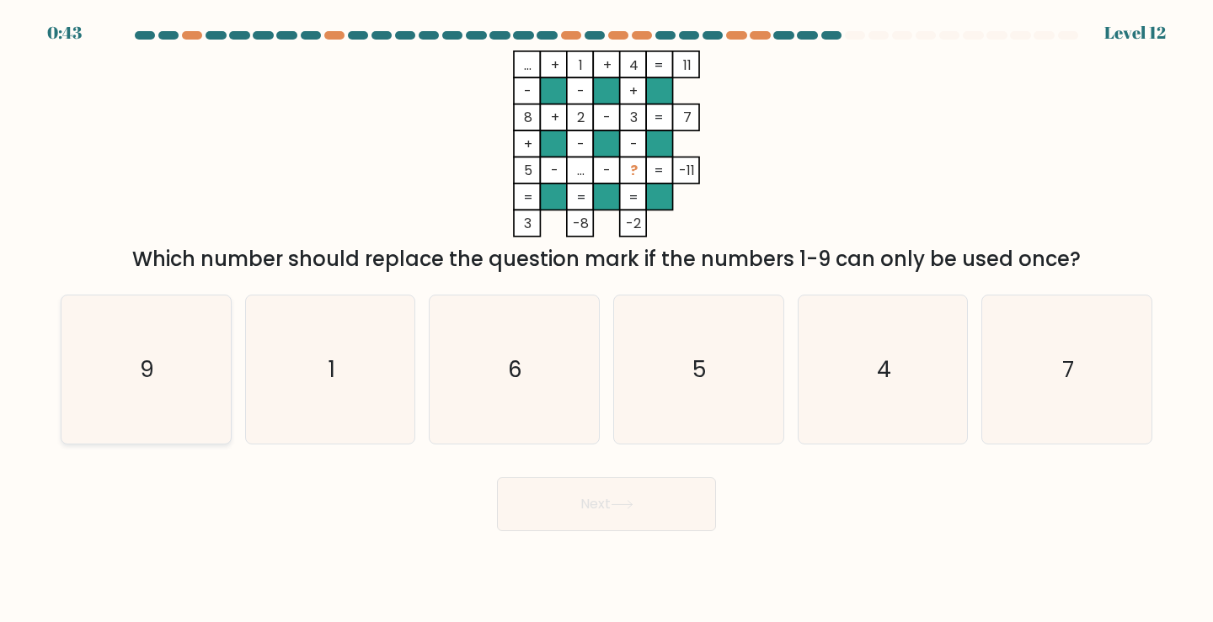
click at [168, 318] on icon "9" at bounding box center [146, 370] width 149 height 149
click at [606, 318] on input "a. 9" at bounding box center [606, 316] width 1 height 8
radio input "true"
click at [641, 512] on button "Next" at bounding box center [606, 505] width 219 height 54
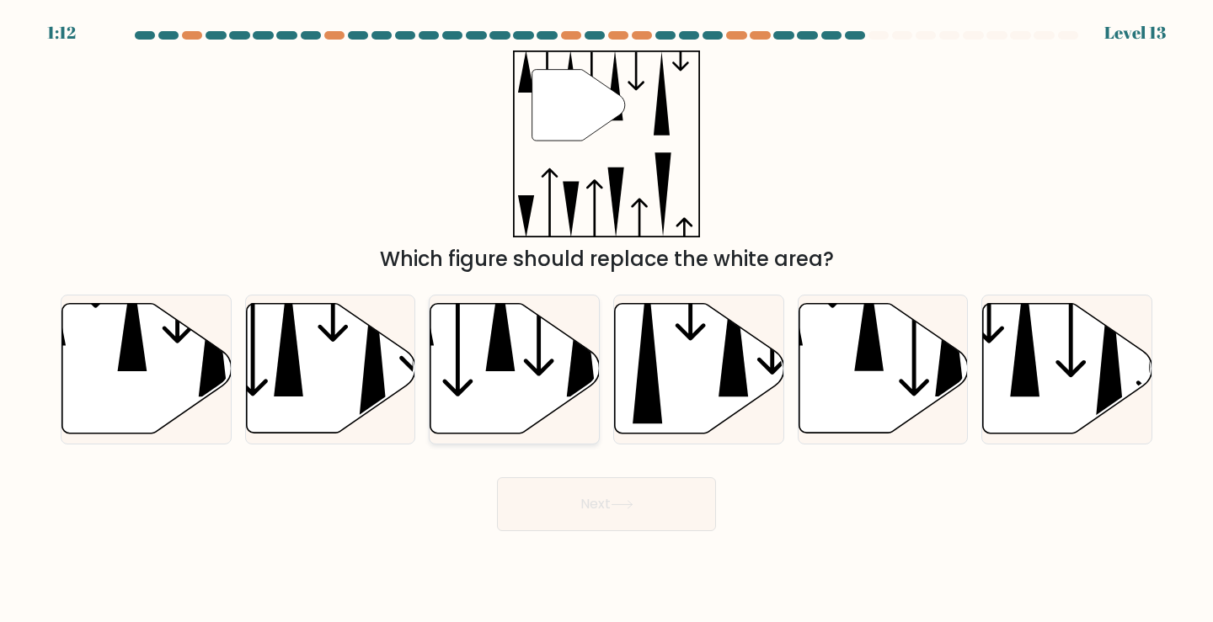
click at [554, 376] on icon at bounding box center [514, 369] width 169 height 130
click at [606, 320] on input "c." at bounding box center [606, 316] width 1 height 8
radio input "true"
click at [615, 498] on button "Next" at bounding box center [606, 505] width 219 height 54
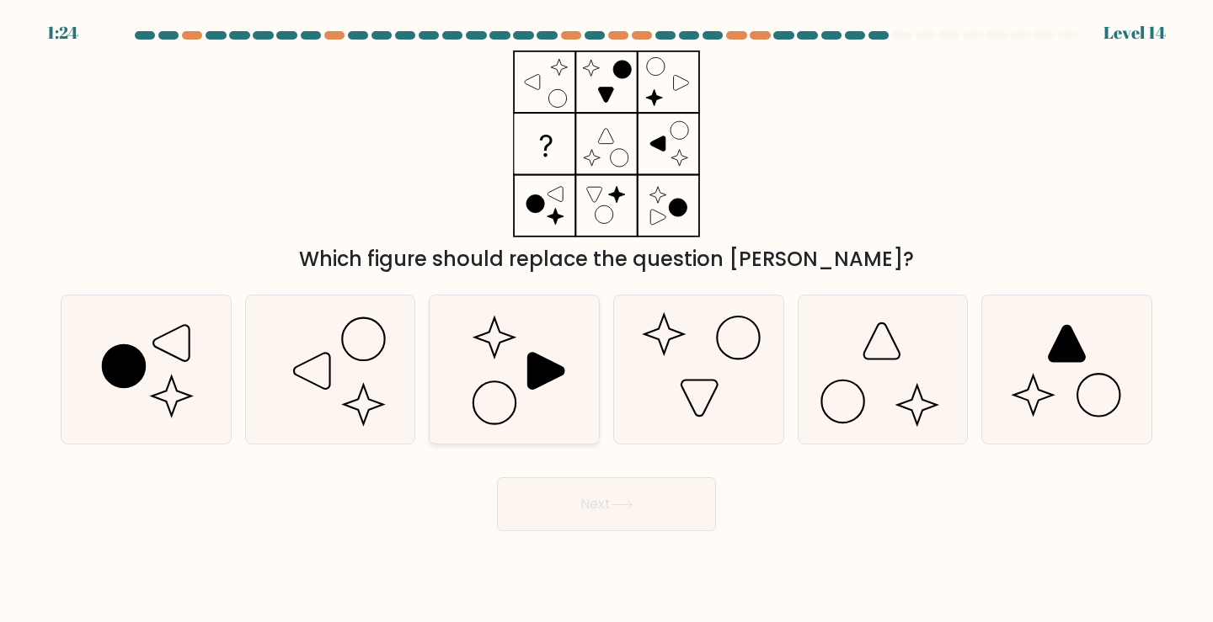
click at [507, 363] on icon at bounding box center [514, 370] width 149 height 149
click at [606, 320] on input "c." at bounding box center [606, 316] width 1 height 8
radio input "true"
click at [563, 520] on button "Next" at bounding box center [606, 505] width 219 height 54
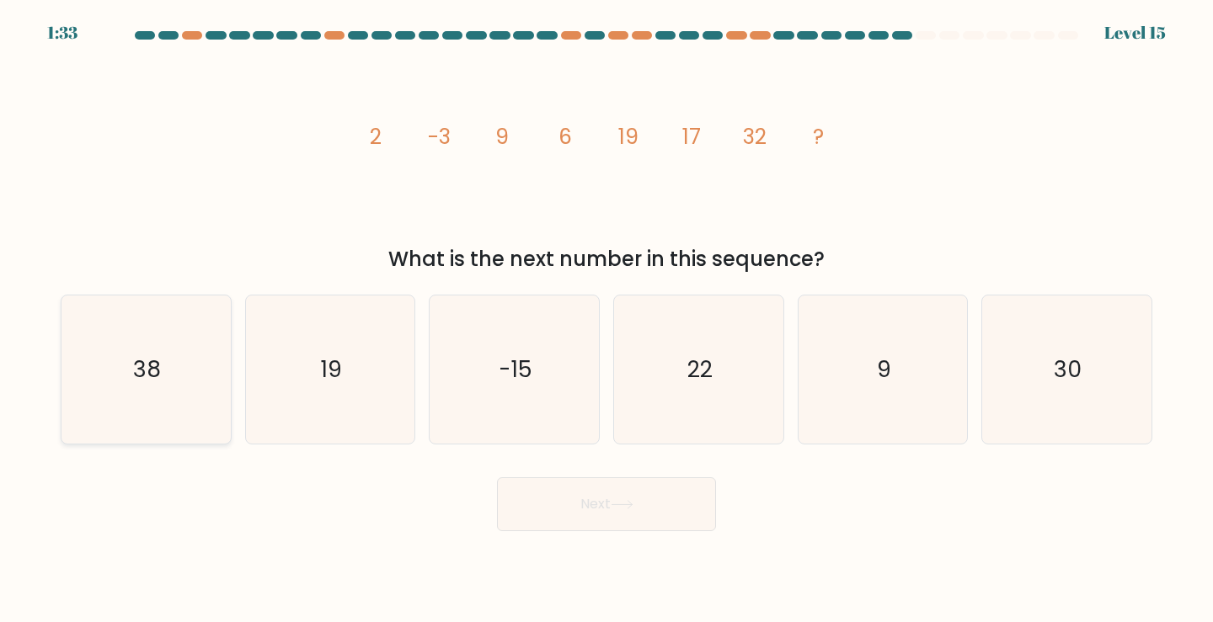
click at [142, 364] on text "38" at bounding box center [148, 369] width 28 height 31
click at [606, 320] on input "a. 38" at bounding box center [606, 316] width 1 height 8
radio input "true"
click at [620, 510] on icon at bounding box center [622, 504] width 23 height 9
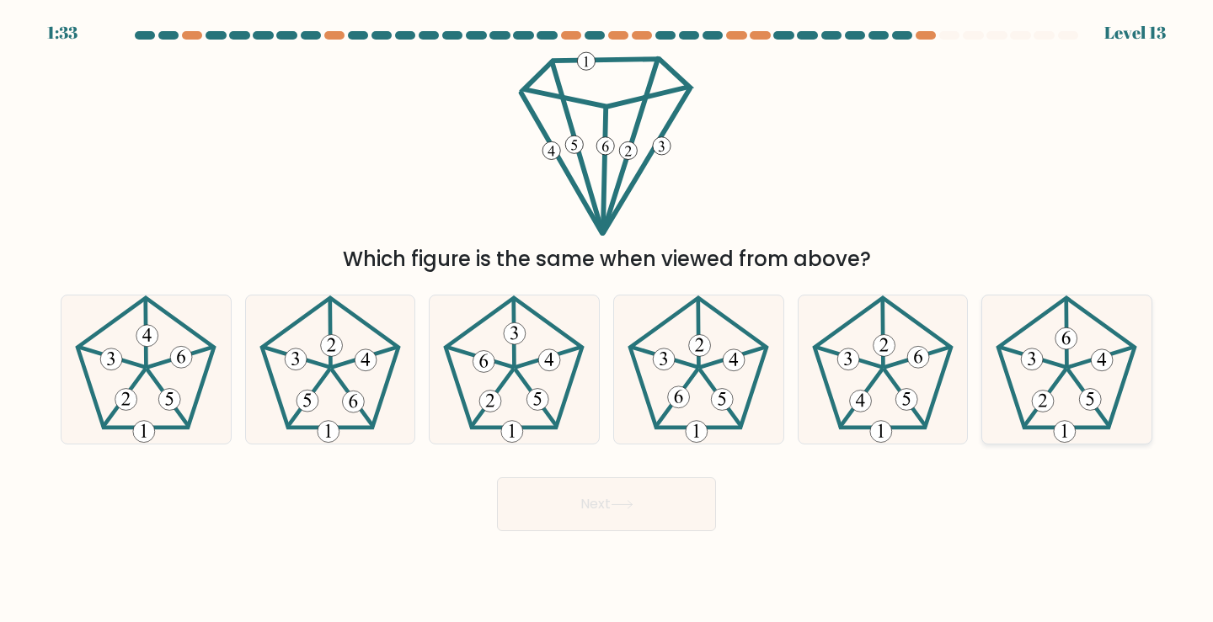
click at [1071, 347] on 164 at bounding box center [1066, 339] width 22 height 22
click at [607, 320] on input "f." at bounding box center [606, 316] width 1 height 8
radio input "true"
click at [645, 510] on button "Next" at bounding box center [606, 505] width 219 height 54
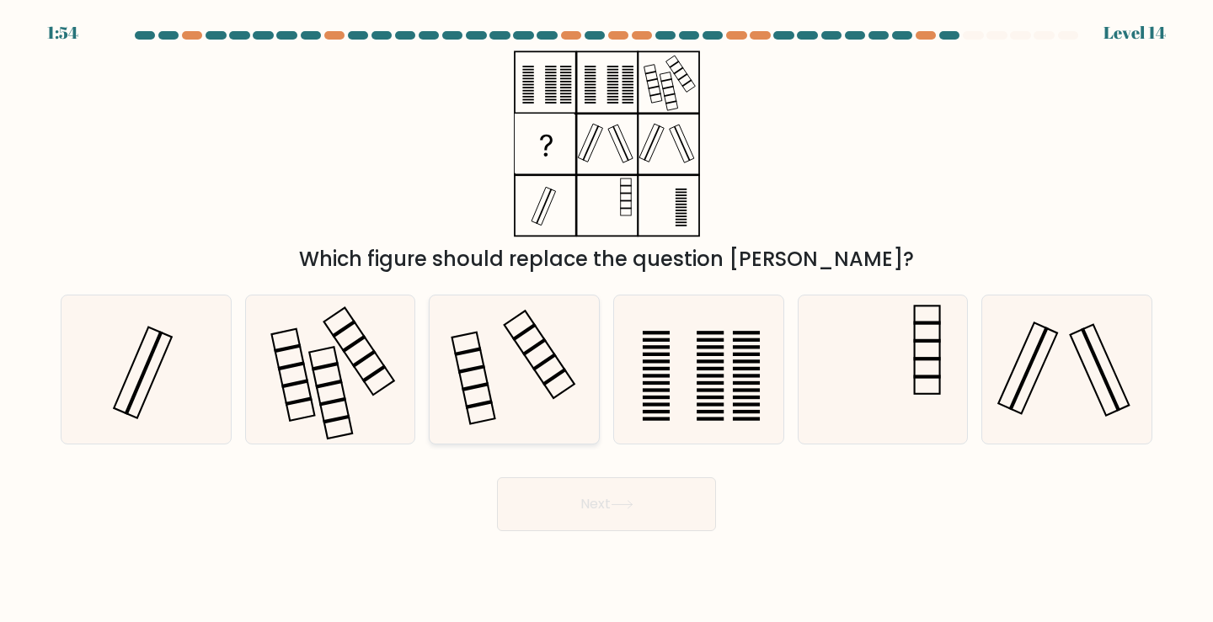
click at [530, 360] on icon at bounding box center [514, 370] width 149 height 149
click at [606, 320] on input "c." at bounding box center [606, 316] width 1 height 8
radio input "true"
click at [597, 517] on button "Next" at bounding box center [606, 505] width 219 height 54
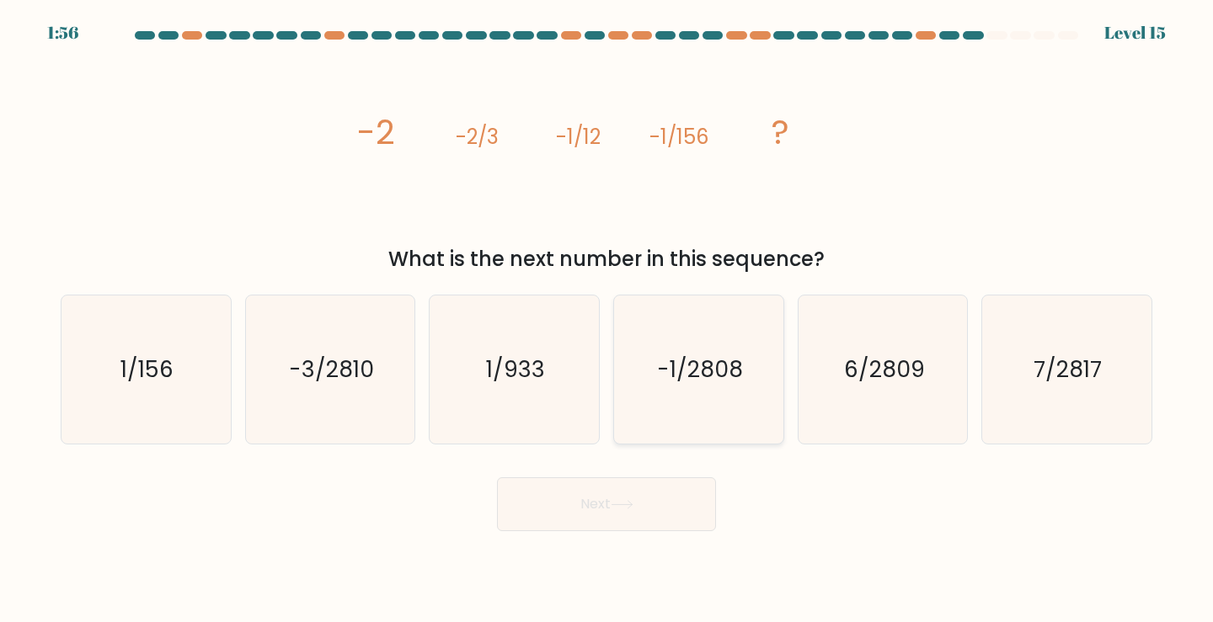
click at [734, 395] on icon "-1/2808" at bounding box center [698, 370] width 149 height 149
click at [607, 320] on input "d. -1/2808" at bounding box center [606, 316] width 1 height 8
radio input "true"
click at [677, 526] on button "Next" at bounding box center [606, 505] width 219 height 54
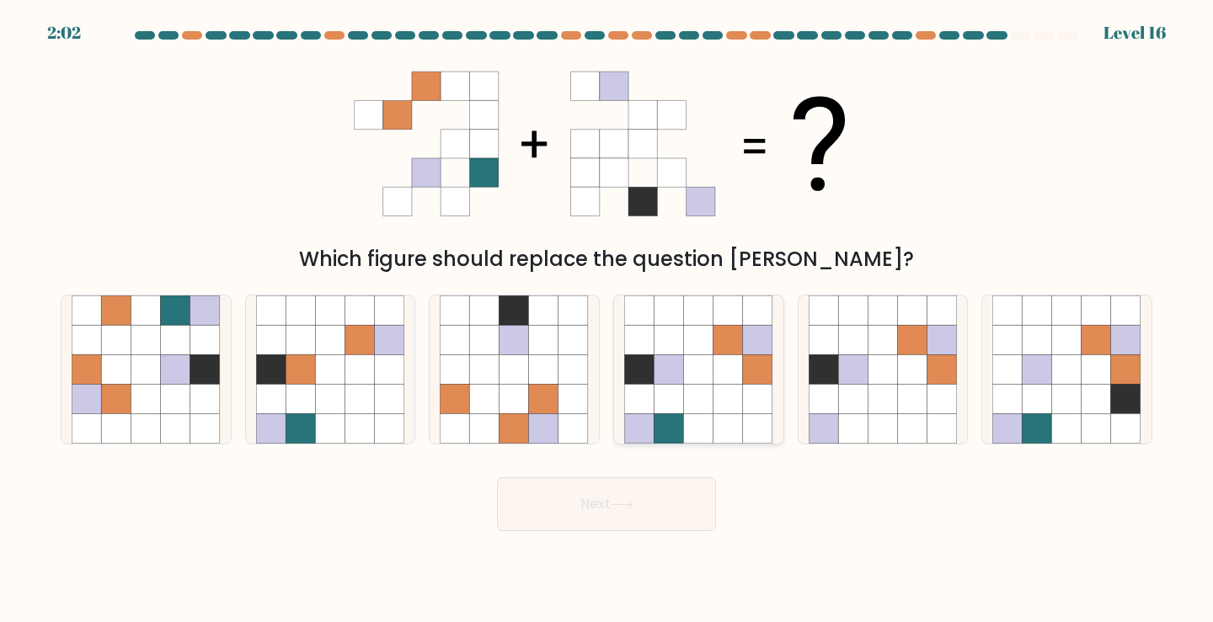
click at [734, 364] on icon at bounding box center [727, 369] width 29 height 29
click at [607, 320] on input "d." at bounding box center [606, 316] width 1 height 8
radio input "true"
click at [663, 495] on button "Next" at bounding box center [606, 505] width 219 height 54
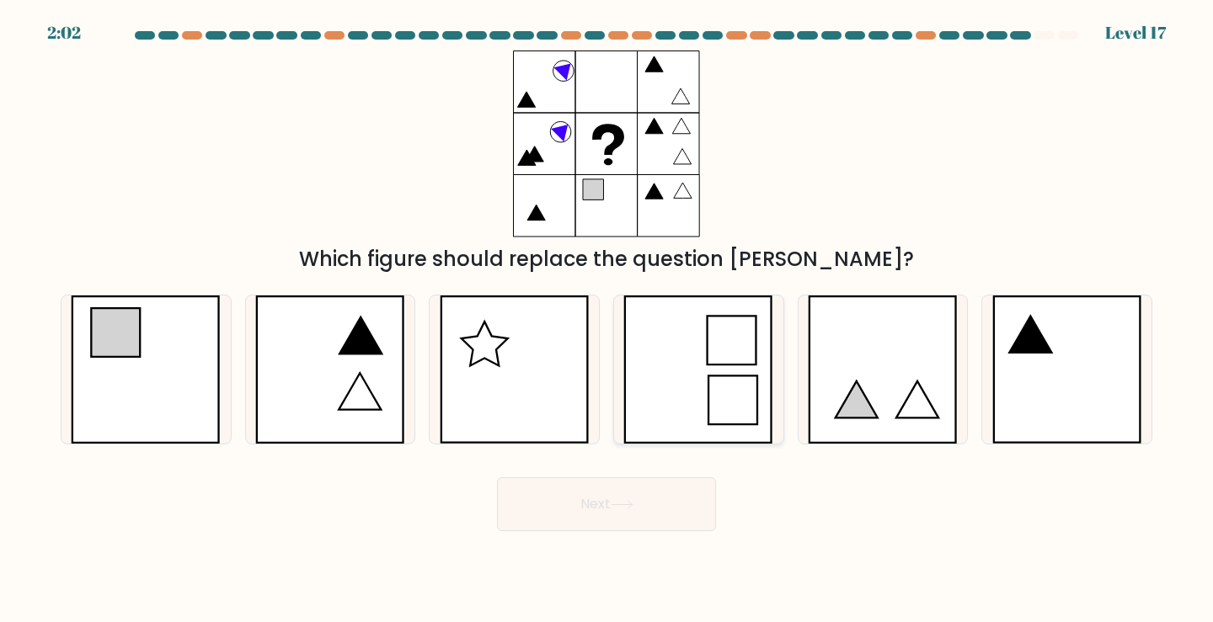
click at [712, 361] on icon at bounding box center [698, 370] width 150 height 149
click at [607, 320] on input "d." at bounding box center [606, 316] width 1 height 8
radio input "true"
click at [611, 527] on button "Next" at bounding box center [606, 505] width 219 height 54
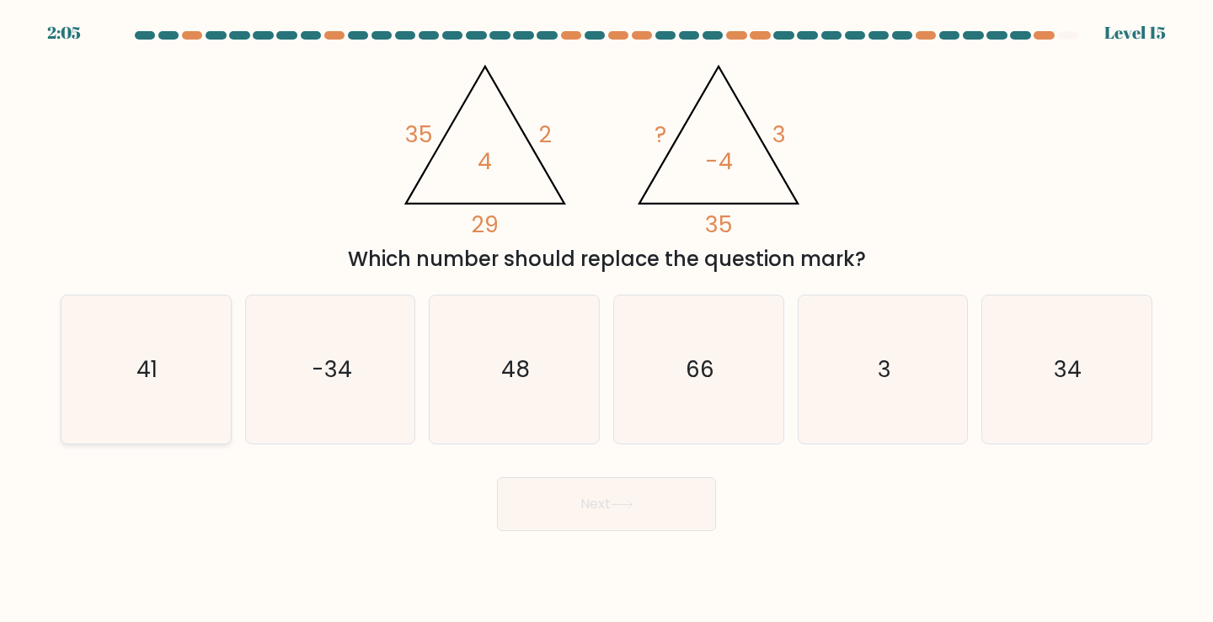
click at [155, 344] on icon "41" at bounding box center [146, 370] width 149 height 149
click at [606, 320] on input "a. 41" at bounding box center [606, 316] width 1 height 8
radio input "true"
click at [563, 503] on button "Next" at bounding box center [606, 505] width 219 height 54
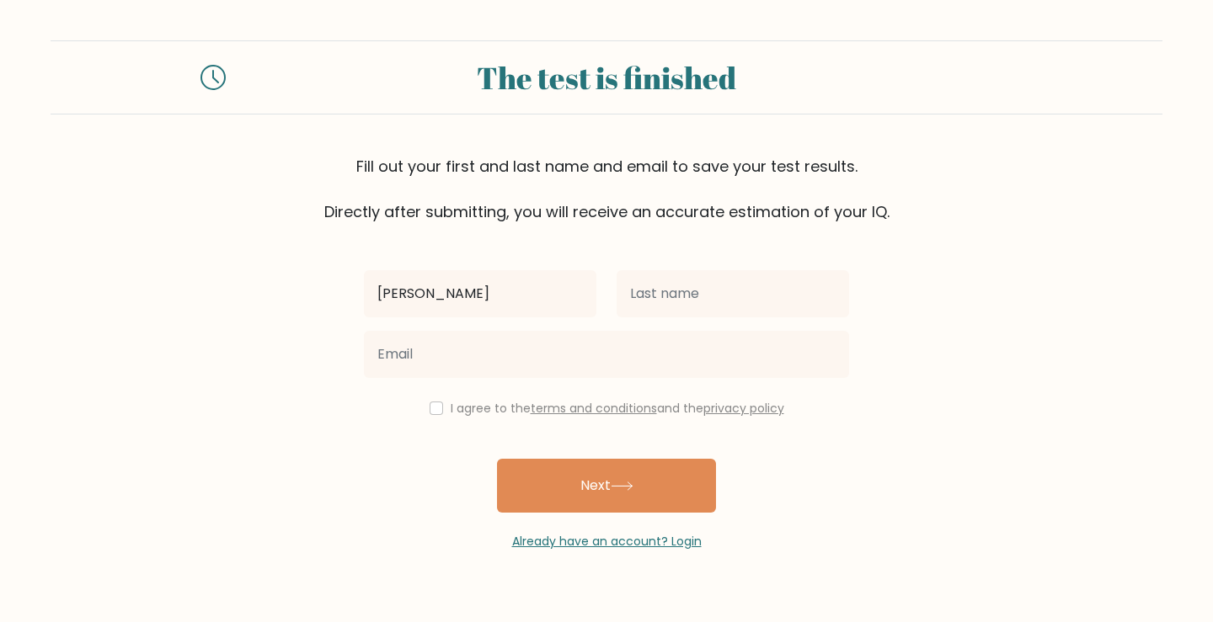
type input "[PERSON_NAME]"
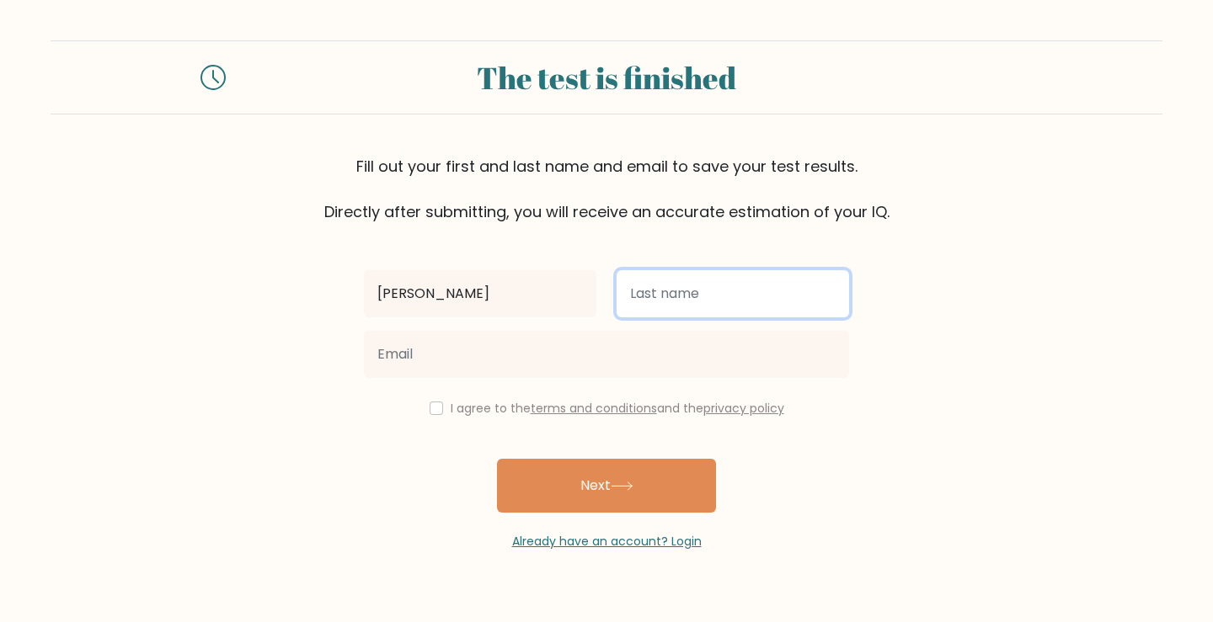
click at [742, 306] on input "text" at bounding box center [733, 293] width 232 height 47
type input "Maghirang"
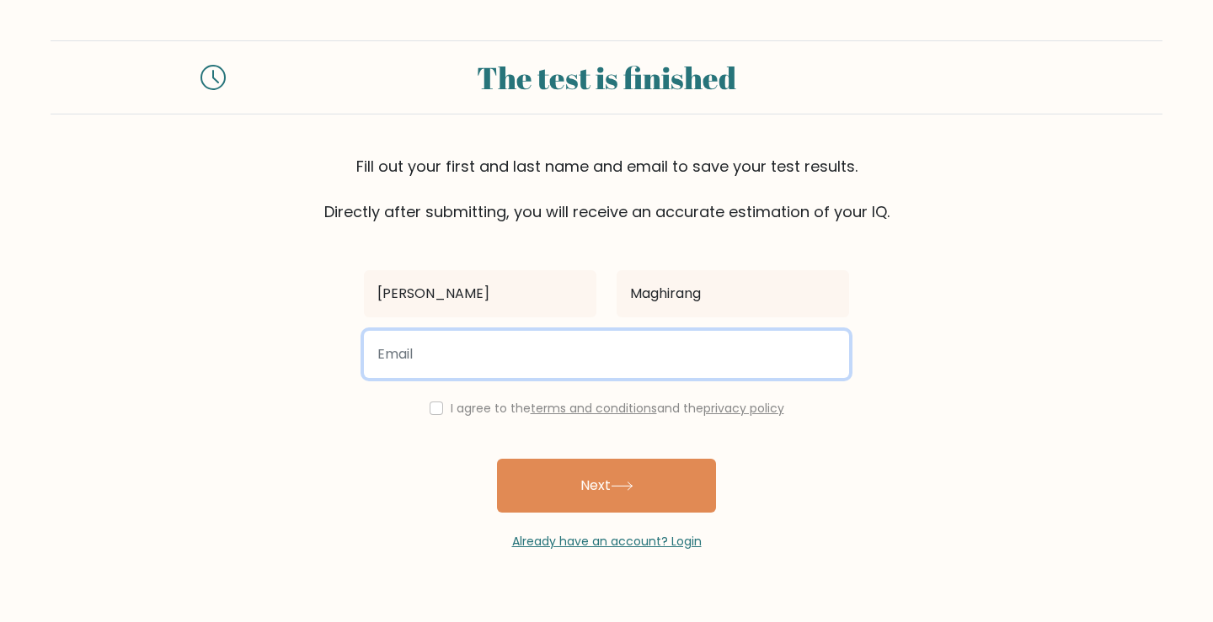
click at [733, 355] on input "email" at bounding box center [606, 354] width 485 height 47
type input "[EMAIL_ADDRESS][DOMAIN_NAME]"
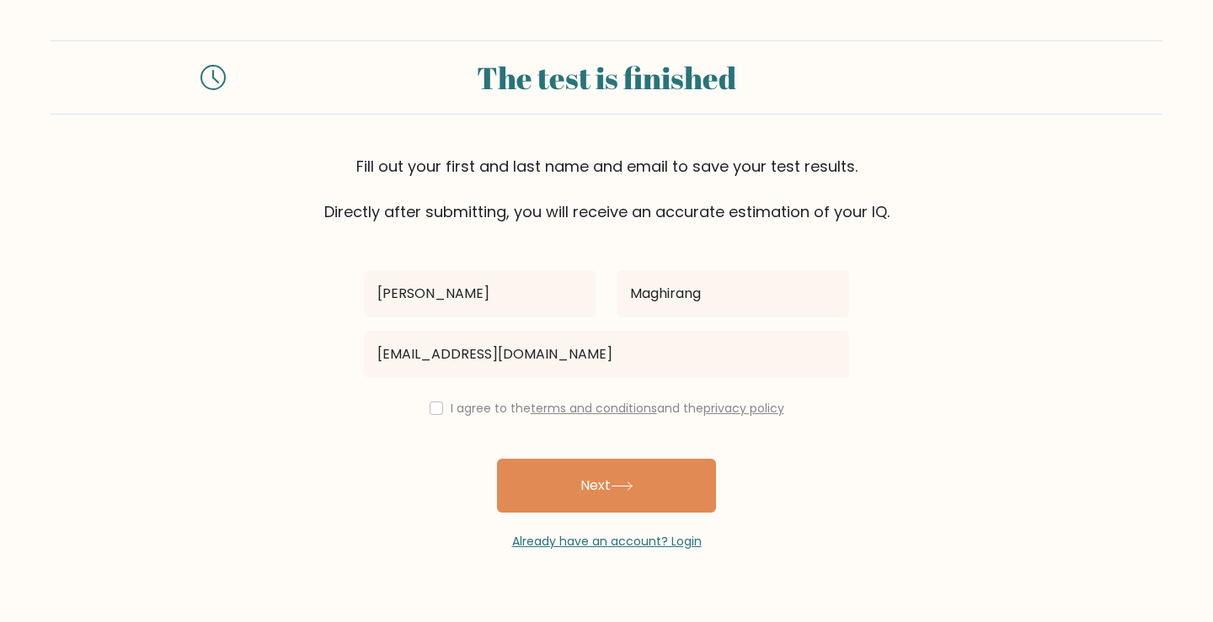
click at [451, 410] on label "I agree to the terms and conditions and the privacy policy" at bounding box center [618, 408] width 334 height 17
click at [431, 412] on input "checkbox" at bounding box center [436, 408] width 13 height 13
checkbox input "true"
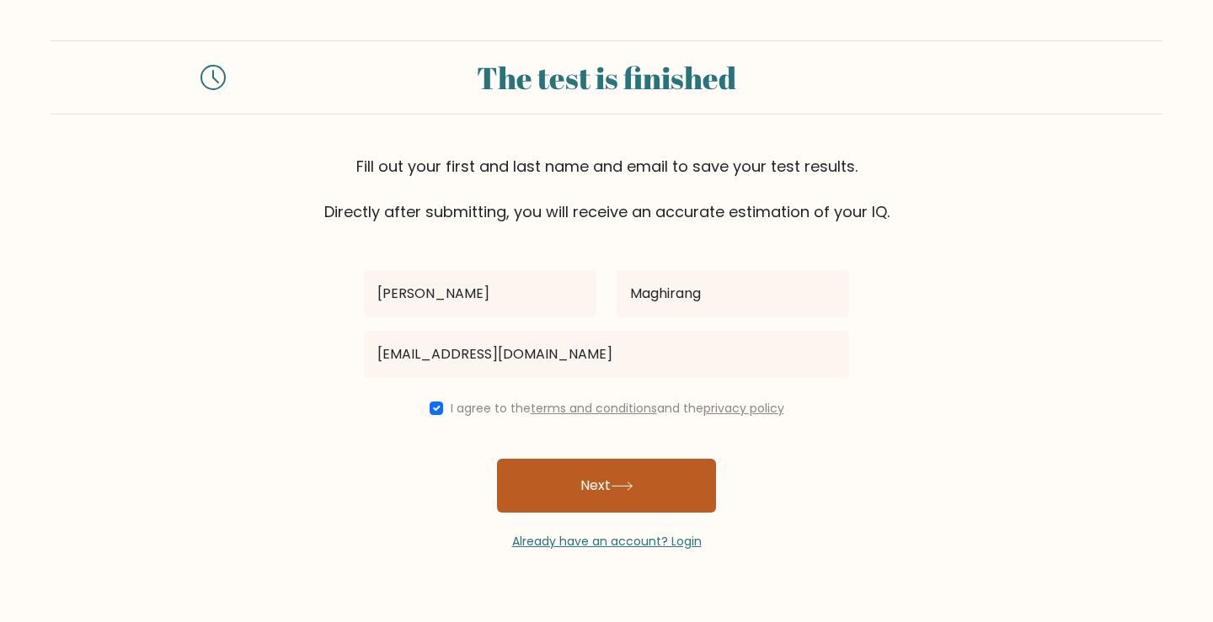
click at [601, 478] on button "Next" at bounding box center [606, 486] width 219 height 54
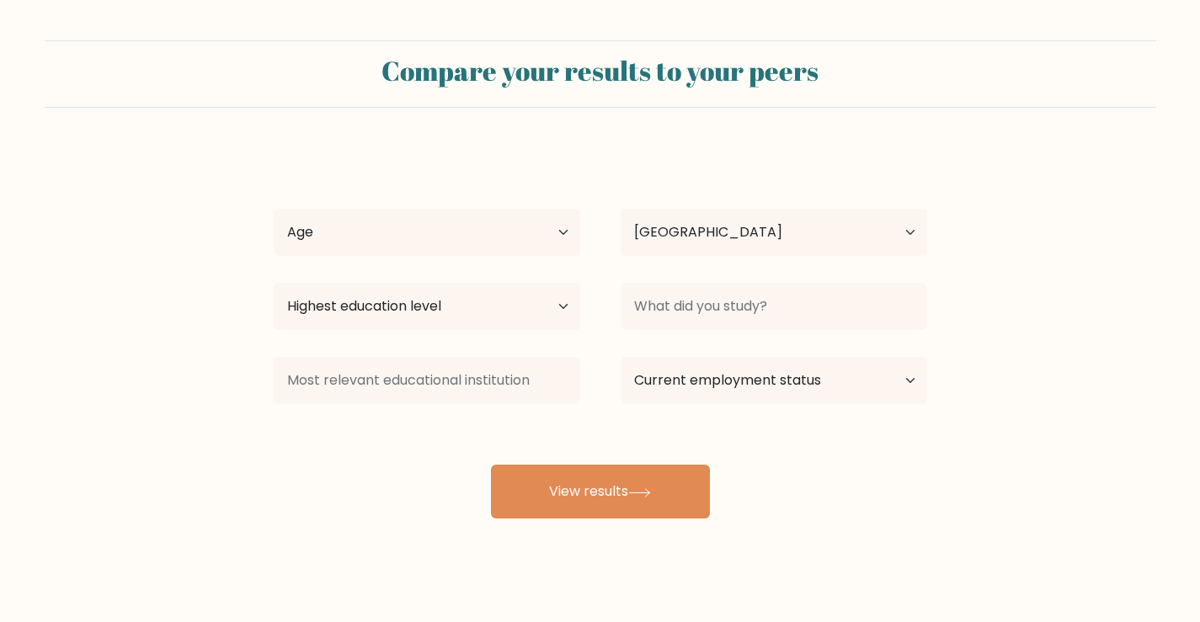
select select "PH"
click at [566, 231] on select "Age Under 18 years old 18-24 years old 25-34 years old 35-44 years old 45-54 ye…" at bounding box center [427, 232] width 307 height 47
select select "25_34"
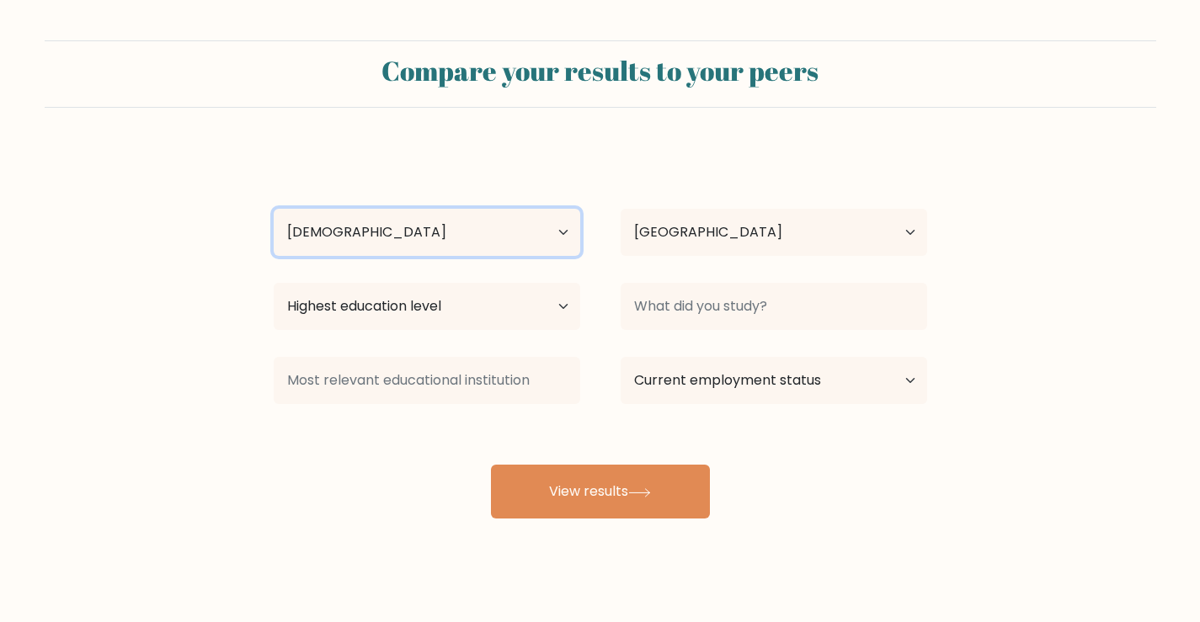
click at [274, 209] on select "Age Under 18 years old 18-24 years old 25-34 years old 35-44 years old 45-54 ye…" at bounding box center [427, 232] width 307 height 47
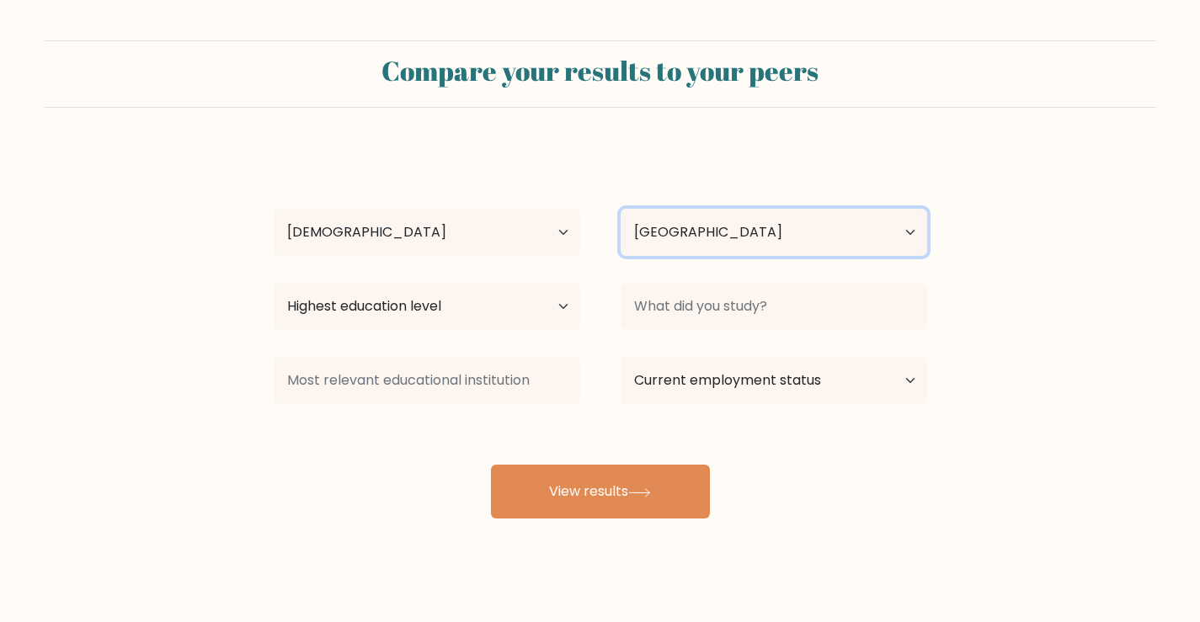
click at [631, 232] on select "Country Afghanistan Albania Algeria American Samoa Andorra Angola Anguilla Anta…" at bounding box center [774, 232] width 307 height 47
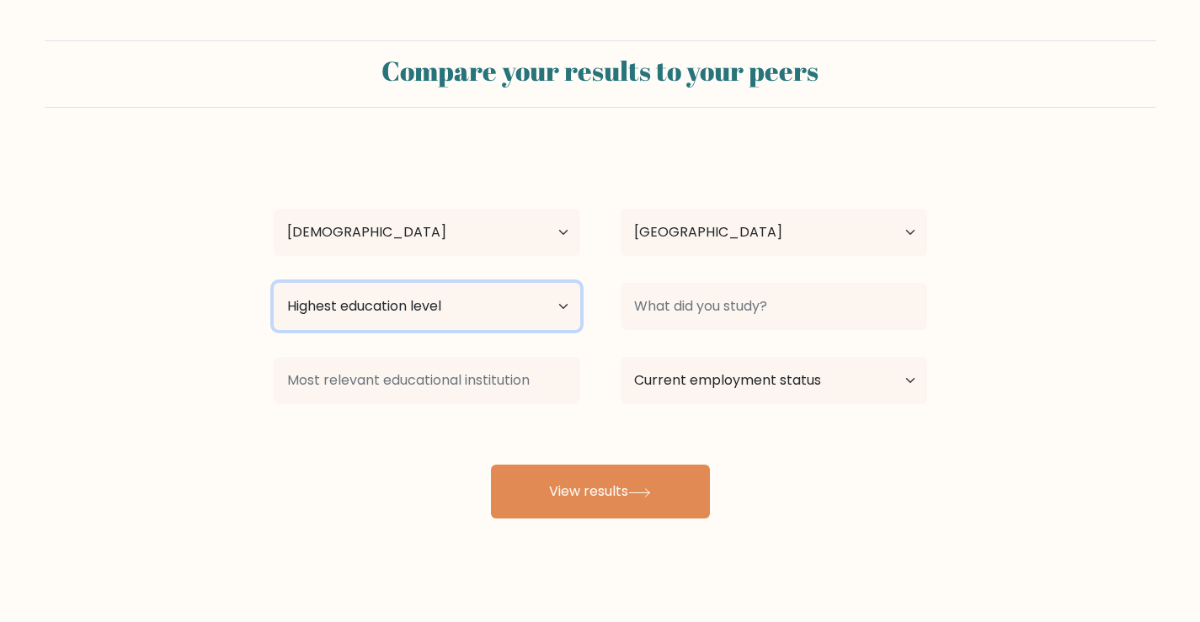
click at [497, 305] on select "Highest education level No schooling Primary Lower Secondary Upper Secondary Oc…" at bounding box center [427, 306] width 307 height 47
select select "upper_secondary"
click at [274, 283] on select "Highest education level No schooling Primary Lower Secondary Upper Secondary Oc…" at bounding box center [427, 306] width 307 height 47
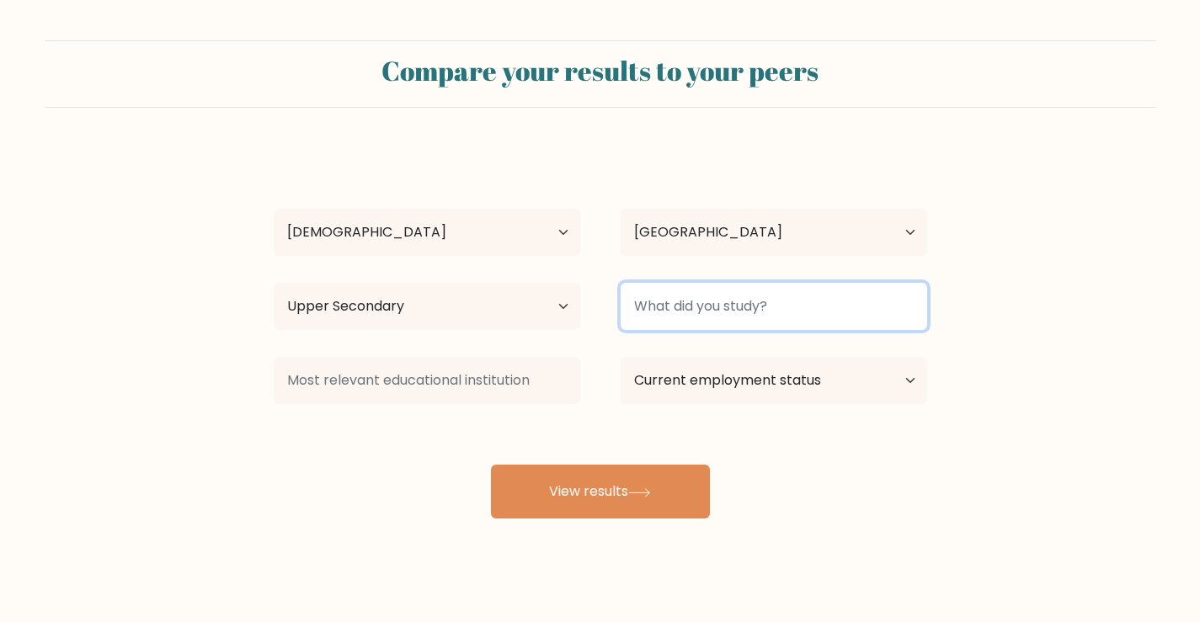
click at [658, 304] on input at bounding box center [774, 306] width 307 height 47
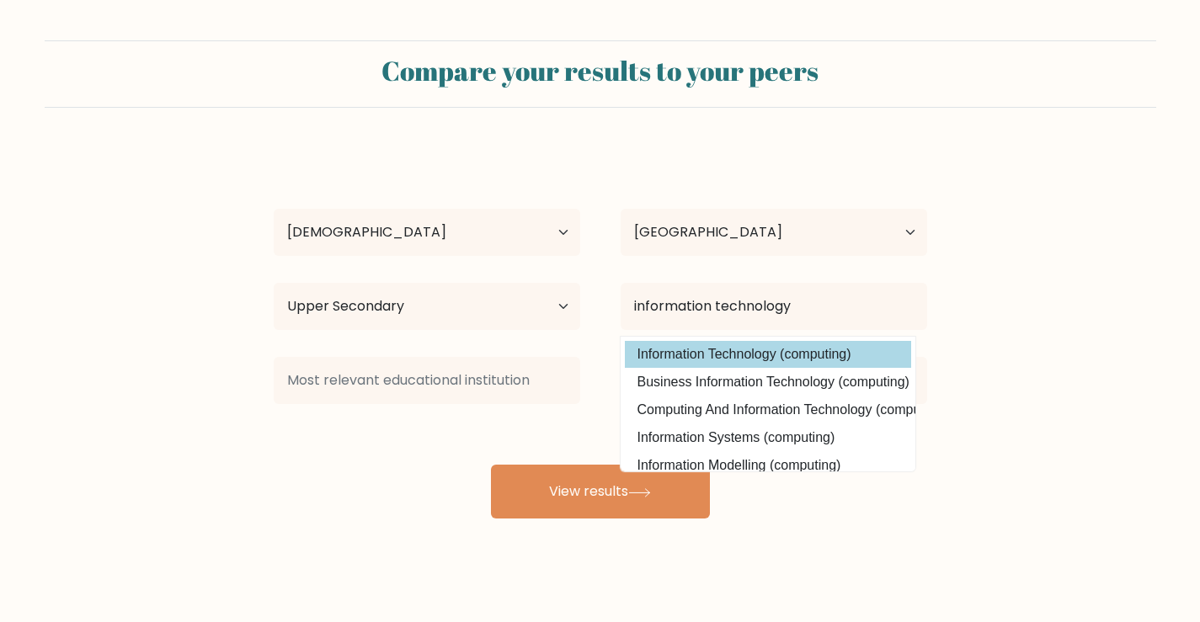
click at [720, 362] on option "Information Technology (computing)" at bounding box center [768, 354] width 286 height 27
type input "Information Technology"
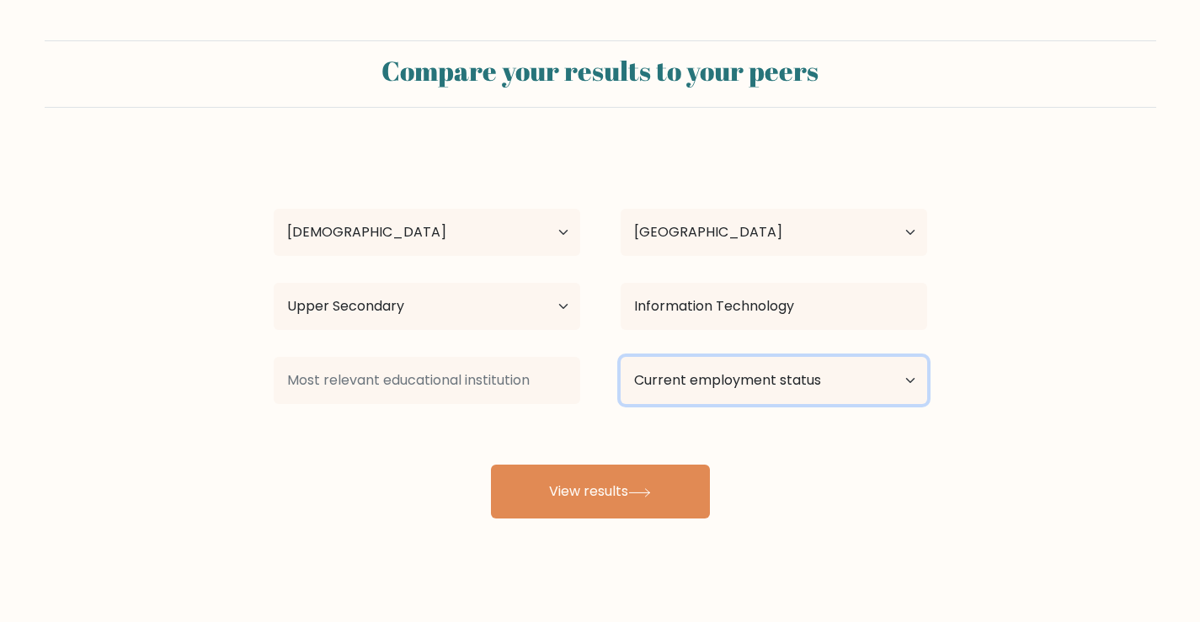
click at [750, 379] on select "Current employment status Employed Student Retired Other / prefer not to answer" at bounding box center [774, 380] width 307 height 47
select select "other"
click at [621, 357] on select "Current employment status Employed Student Retired Other / prefer not to answer" at bounding box center [774, 380] width 307 height 47
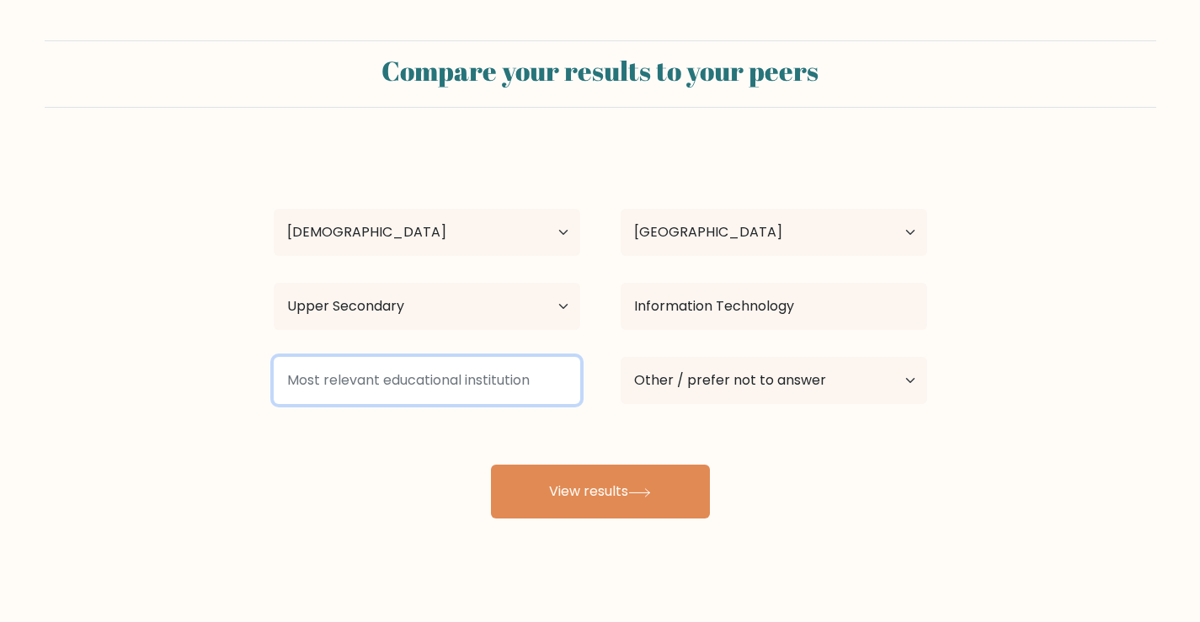
click at [490, 384] on input at bounding box center [427, 380] width 307 height 47
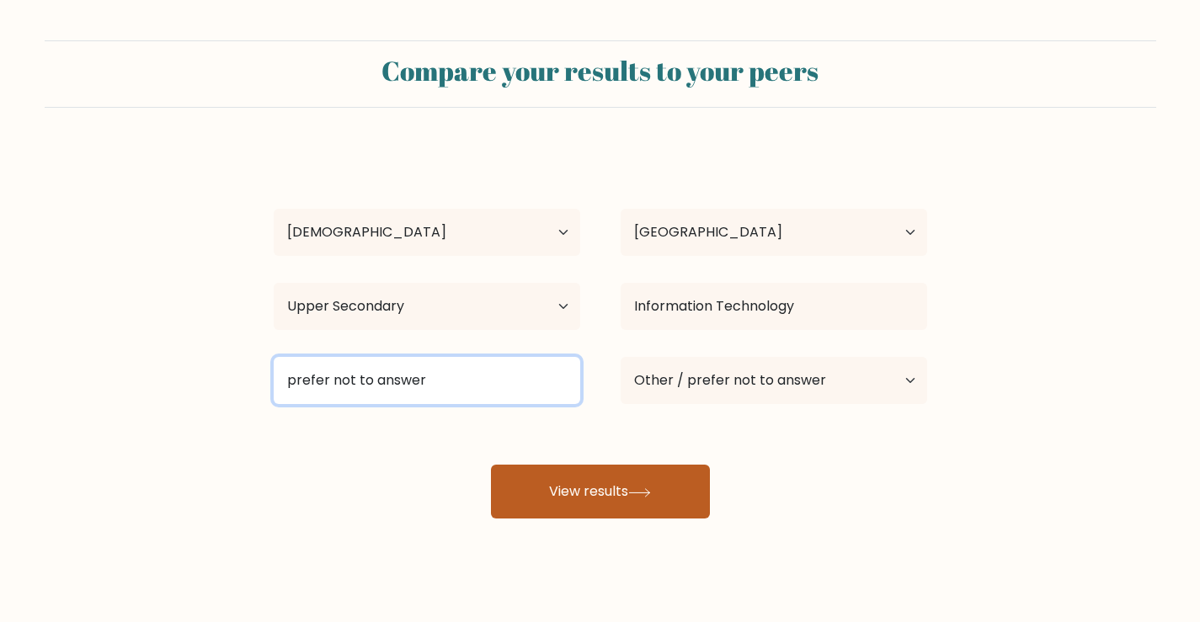
type input "prefer not to answer"
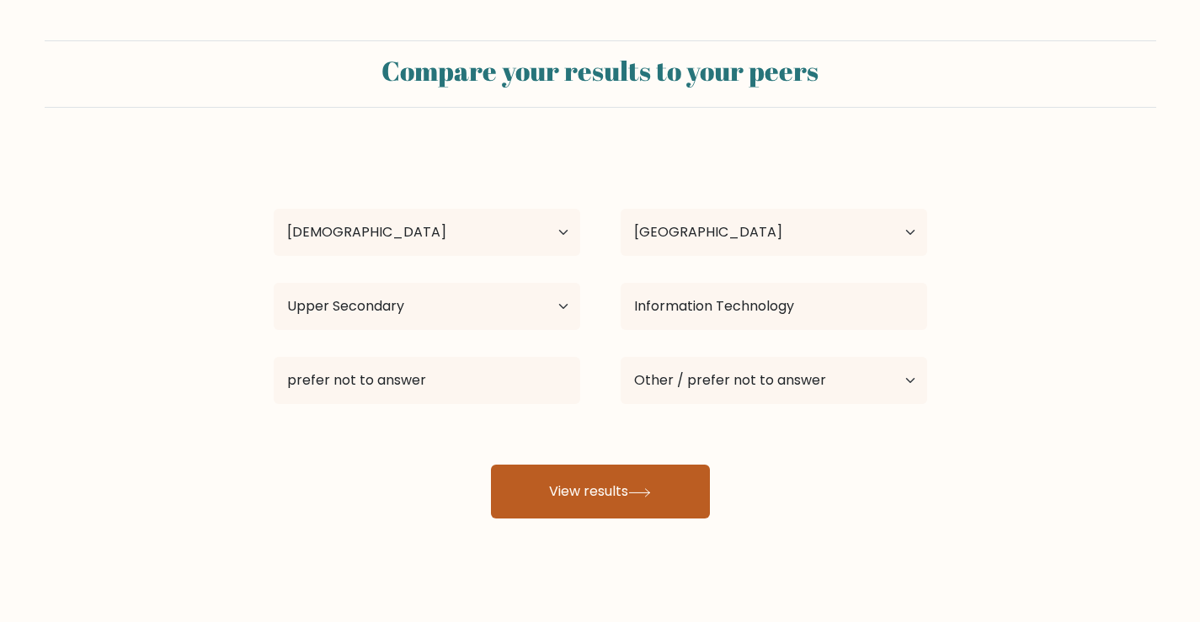
click at [543, 491] on button "View results" at bounding box center [600, 492] width 219 height 54
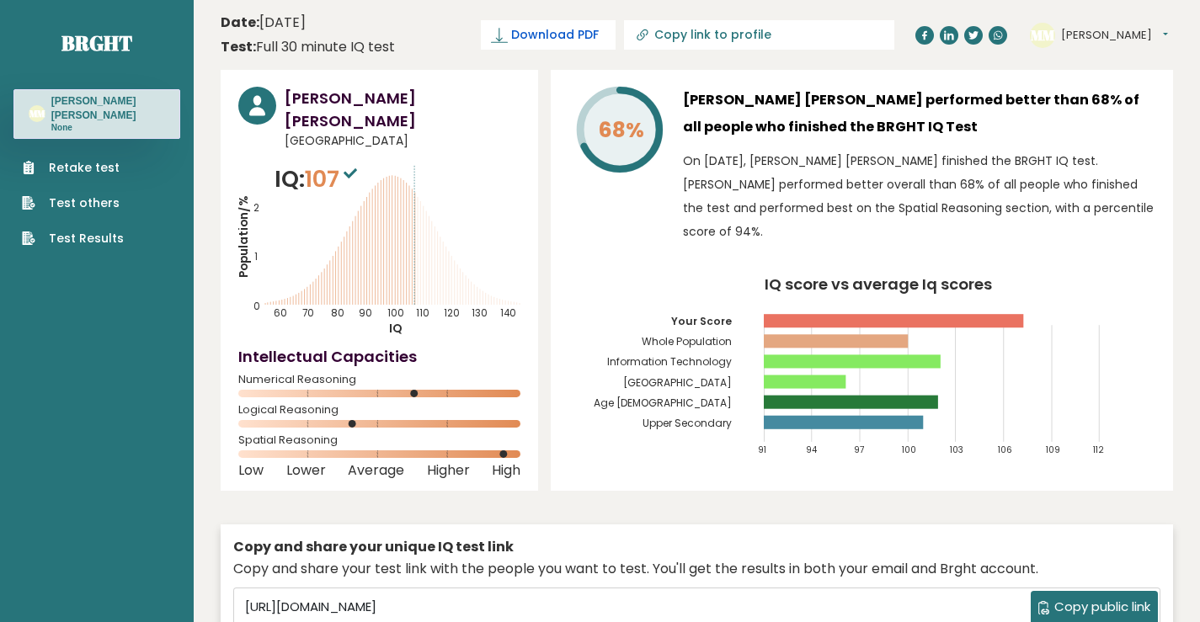
click at [599, 29] on span "Download PDF" at bounding box center [555, 35] width 88 height 18
click at [776, 39] on input "Copy link to profile" at bounding box center [768, 34] width 229 height 13
type input "[URL][DOMAIN_NAME][PERSON_NAME]"
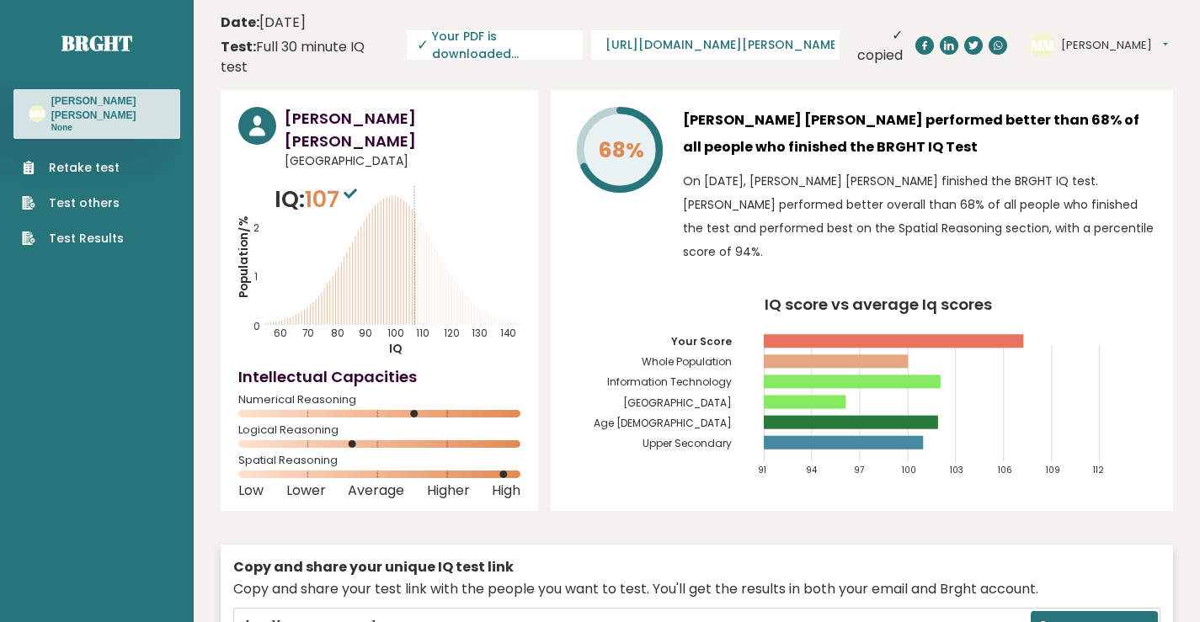
click at [784, 56] on header "Date: [DATE] Test: Full 30 minute IQ test Download PDF Downloading... Downloadi…" at bounding box center [697, 44] width 953 height 73
click at [1070, 618] on span "Copy public link" at bounding box center [1103, 627] width 96 height 19
